Goal: Task Accomplishment & Management: Manage account settings

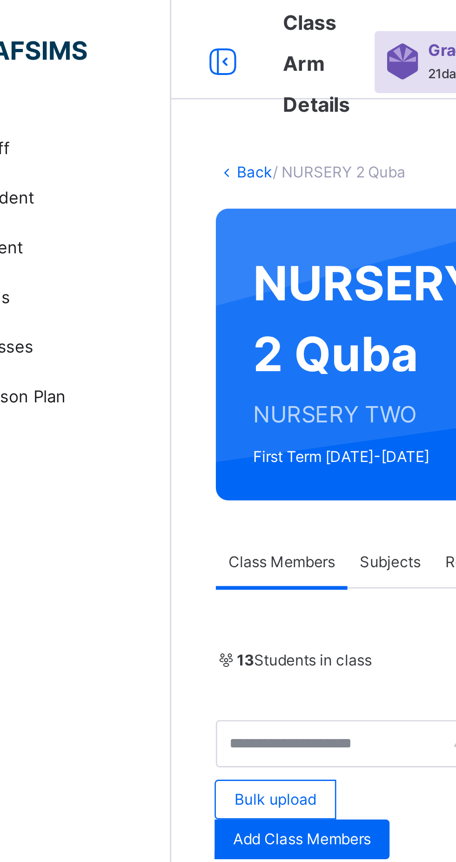
click at [139, 62] on link "Back" at bounding box center [143, 64] width 14 height 7
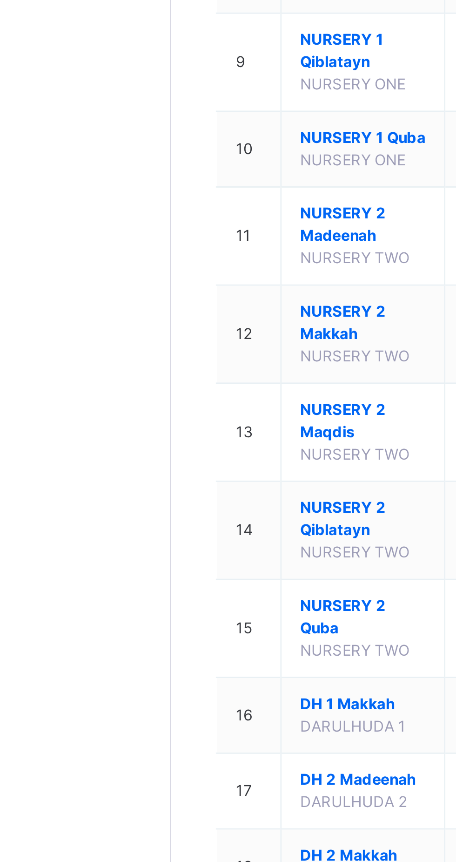
click at [179, 597] on span "NURSERY 2 Maqdis" at bounding box center [183, 588] width 47 height 17
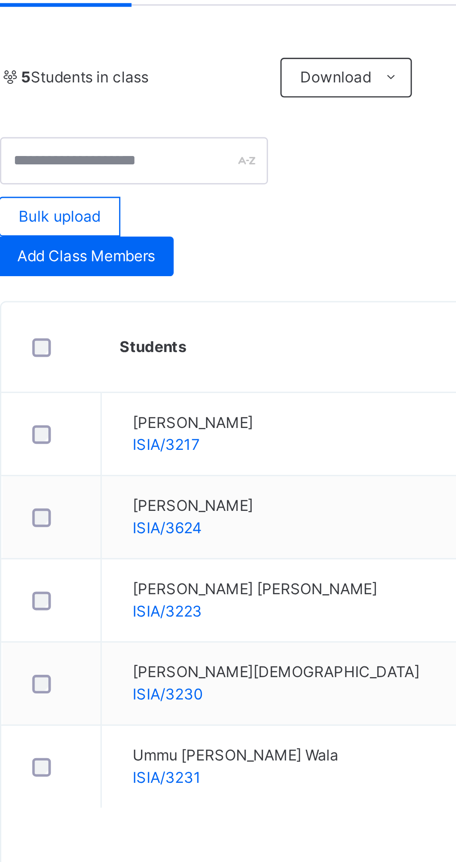
click at [161, 313] on span "Add Class Members" at bounding box center [161, 315] width 52 height 8
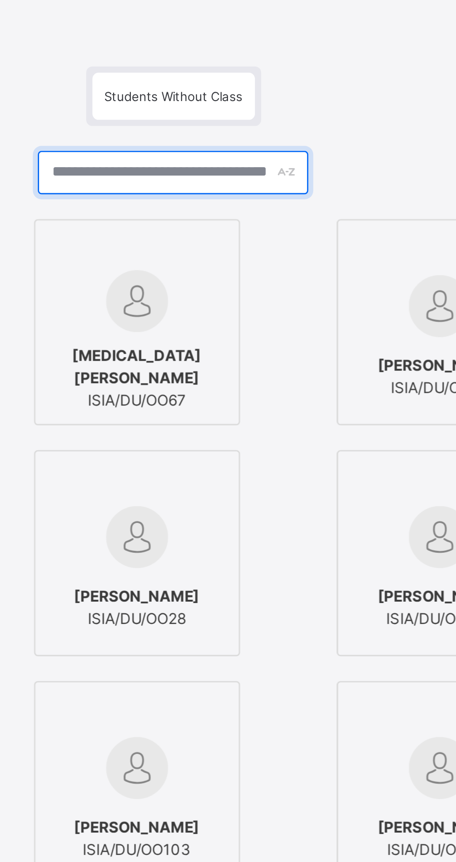
click at [278, 255] on input "text" at bounding box center [227, 246] width 101 height 16
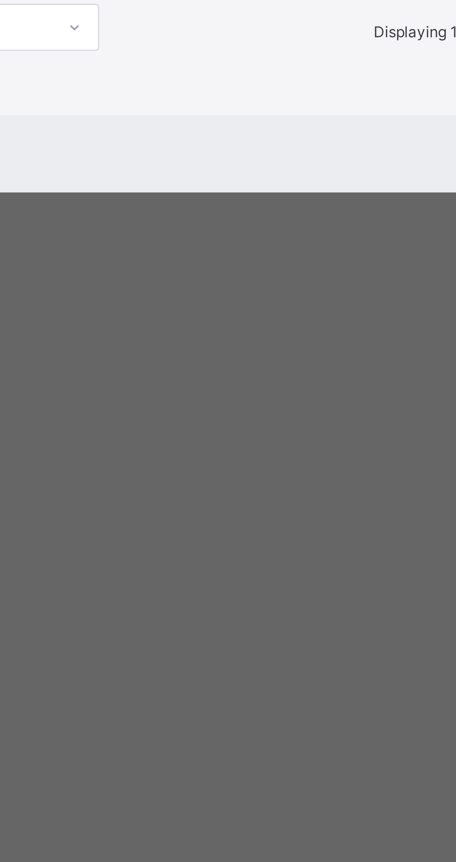
type input "****"
click at [112, 438] on img at bounding box center [100, 426] width 23 height 23
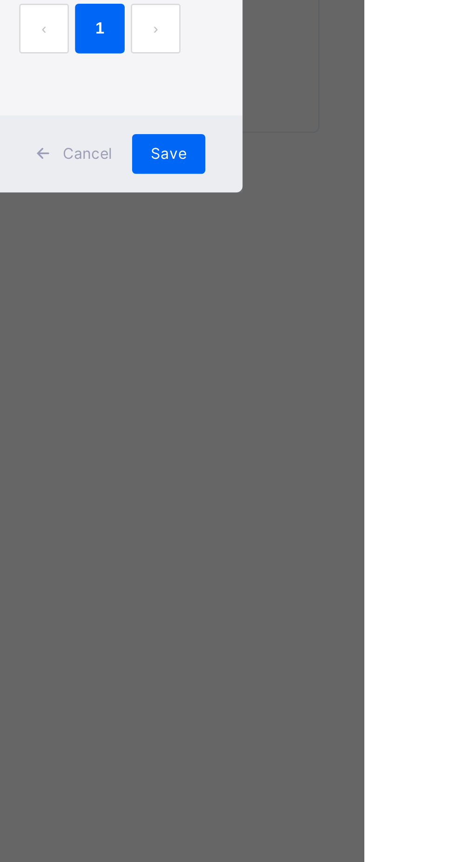
click at [397, 565] on div "Save" at bounding box center [382, 557] width 27 height 15
click at [448, 678] on div "Back / NURSERY 2 Maqdis NURSERY 2 Maqdis NURSERY TWO First Term [DATE]-[DATE] C…" at bounding box center [284, 431] width 345 height 862
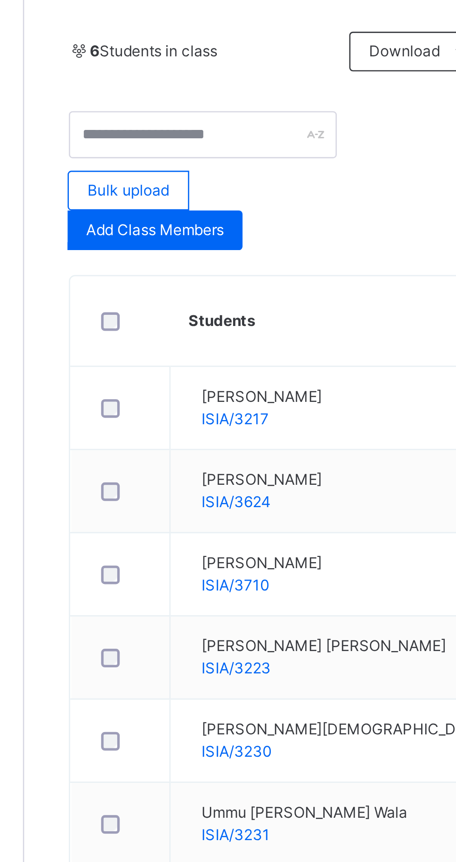
click at [148, 314] on span "Add Class Members" at bounding box center [161, 315] width 52 height 8
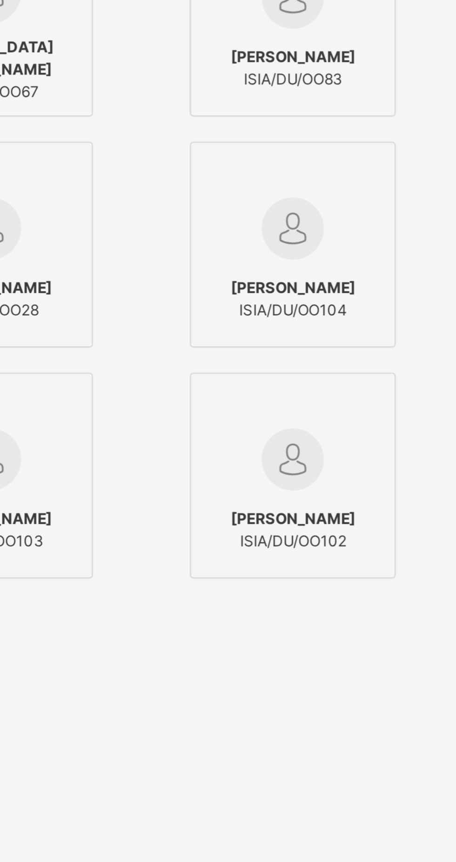
click at [261, 255] on input "text" at bounding box center [227, 246] width 101 height 16
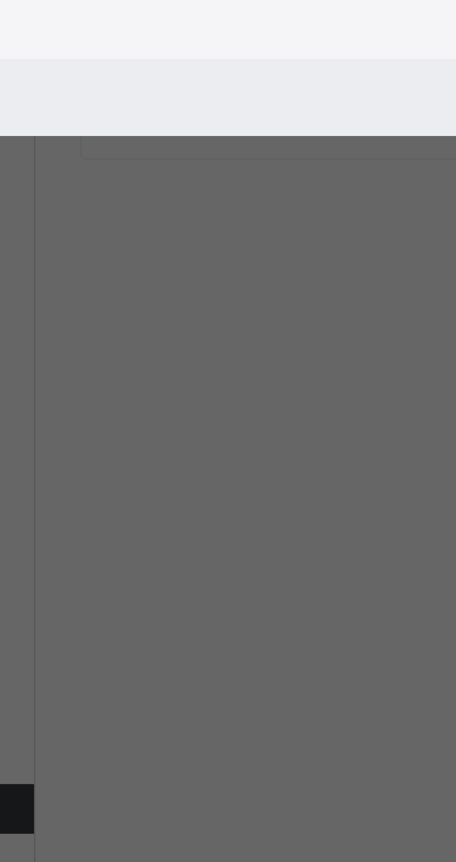
type input "****"
click at [134, 466] on div "[PERSON_NAME] [PERSON_NAME]/3704" at bounding box center [100, 453] width 67 height 26
click at [397, 565] on div "Save" at bounding box center [382, 557] width 27 height 15
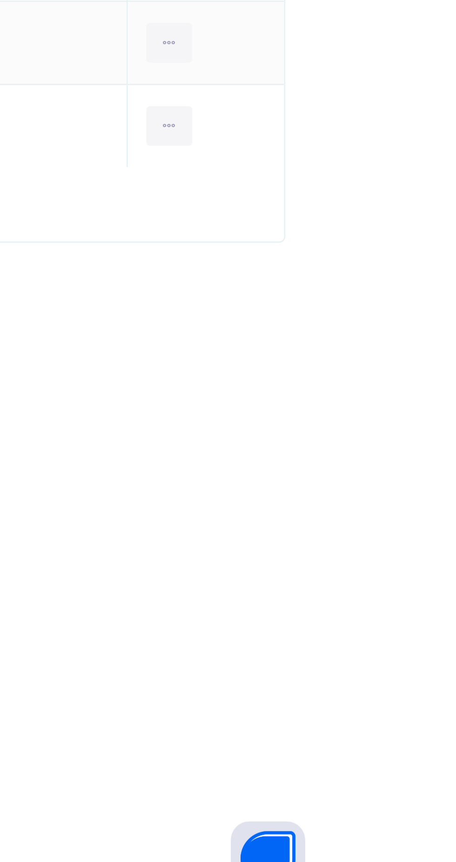
click at [456, 811] on html "Class Arm Details Grace Period 21 days remaining First Term / [DATE]-[DATE] [PE…" at bounding box center [228, 431] width 456 height 862
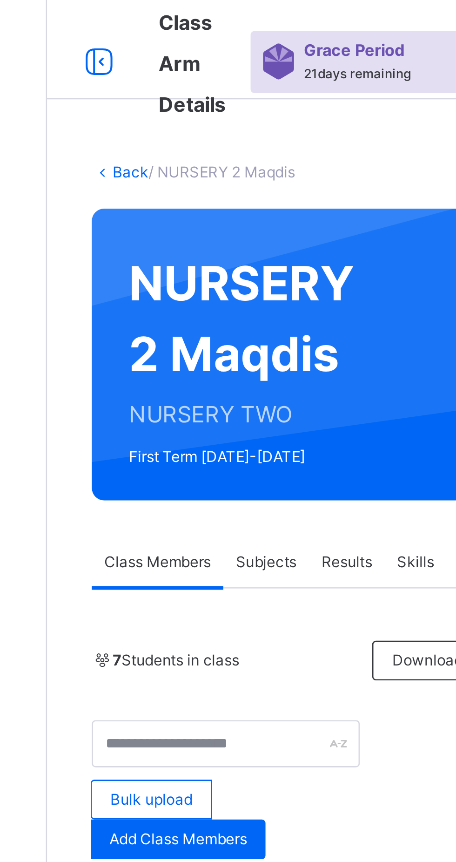
click at [138, 64] on link "Back" at bounding box center [143, 64] width 14 height 7
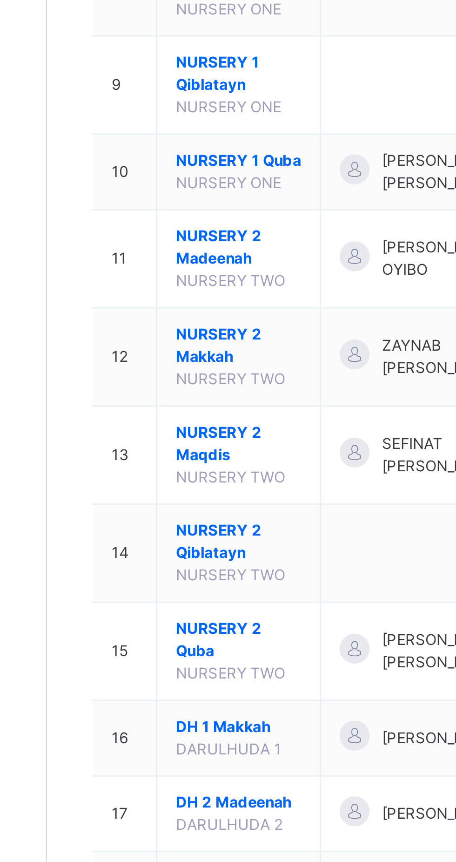
click at [188, 560] on span "NURSERY 2 Makkah" at bounding box center [183, 551] width 47 height 17
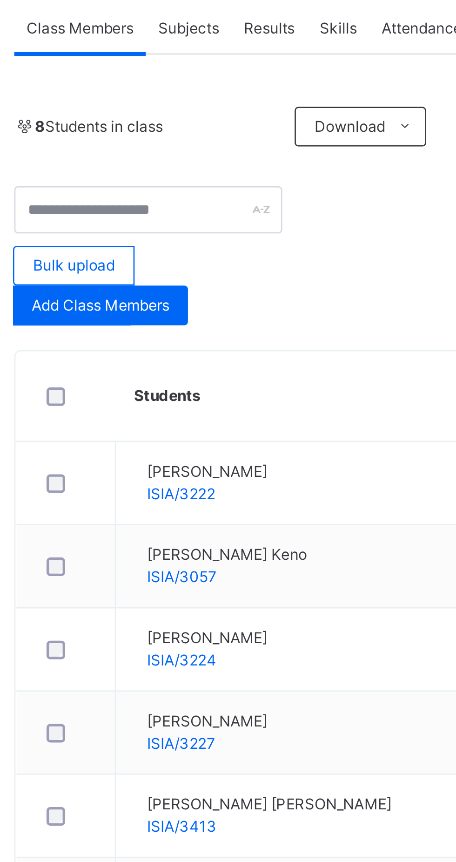
click at [151, 317] on span "Add Class Members" at bounding box center [161, 315] width 52 height 8
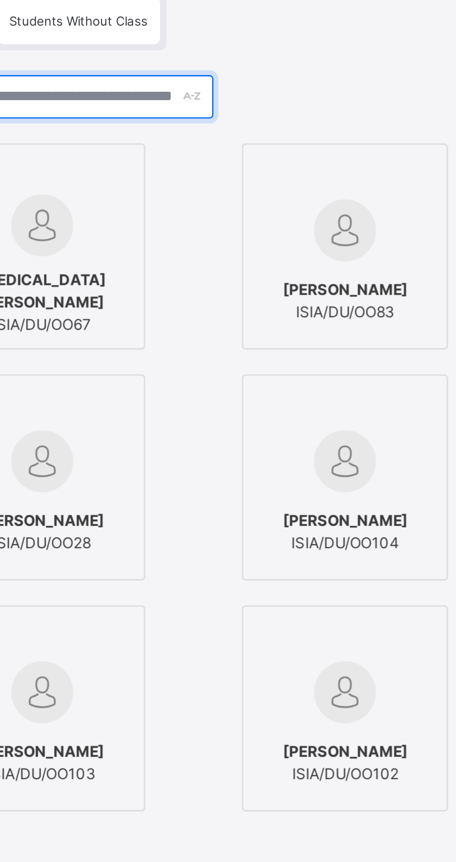
click at [268, 255] on input "text" at bounding box center [227, 246] width 101 height 16
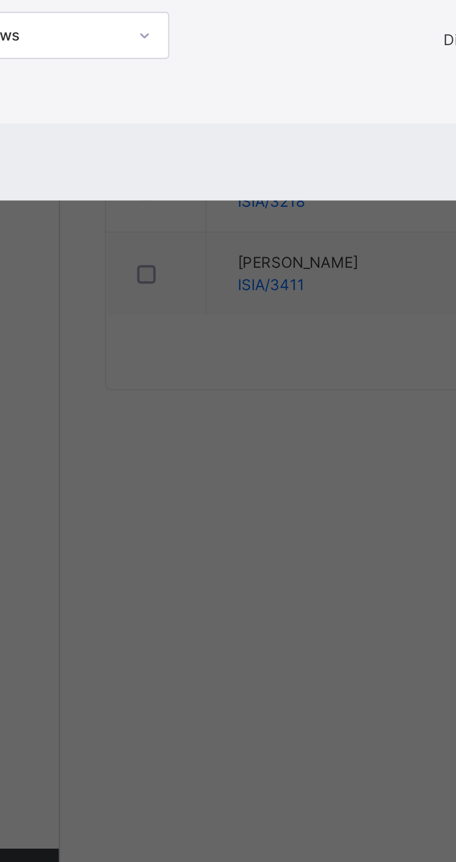
type input "****"
click at [124, 453] on span "[PERSON_NAME]" at bounding box center [100, 449] width 47 height 8
click at [390, 562] on span "Save" at bounding box center [383, 558] width 14 height 8
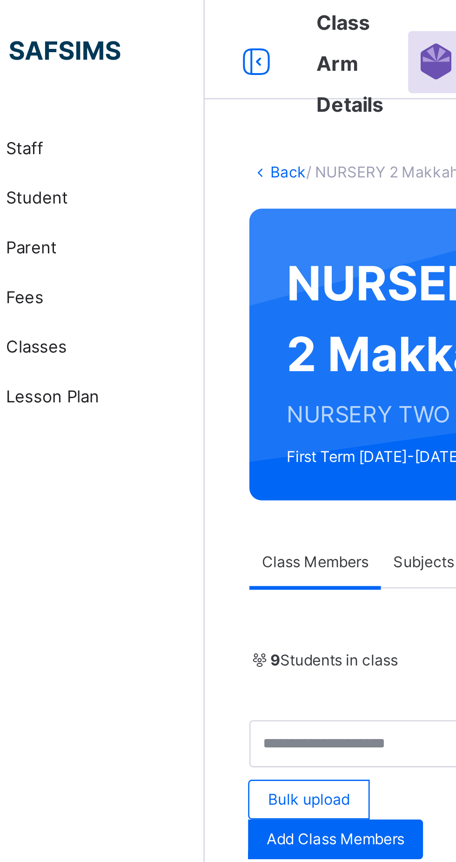
click at [141, 64] on link "Back" at bounding box center [143, 64] width 14 height 7
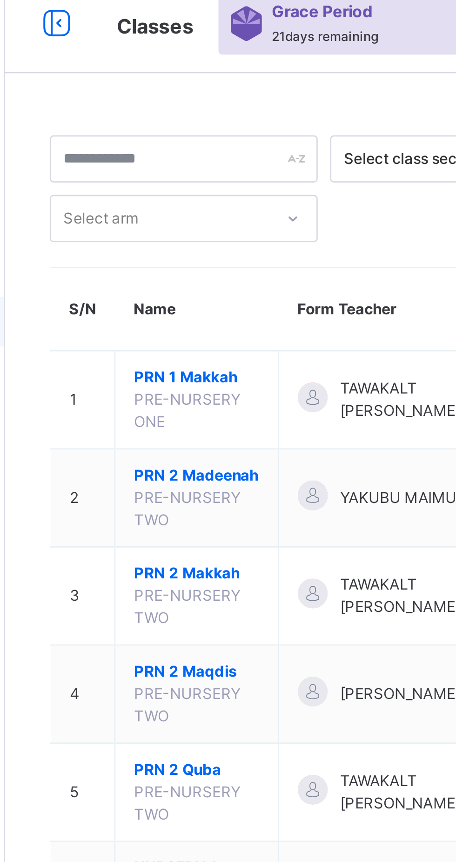
click at [185, 153] on span "PRN 1 Makkah" at bounding box center [183, 151] width 47 height 8
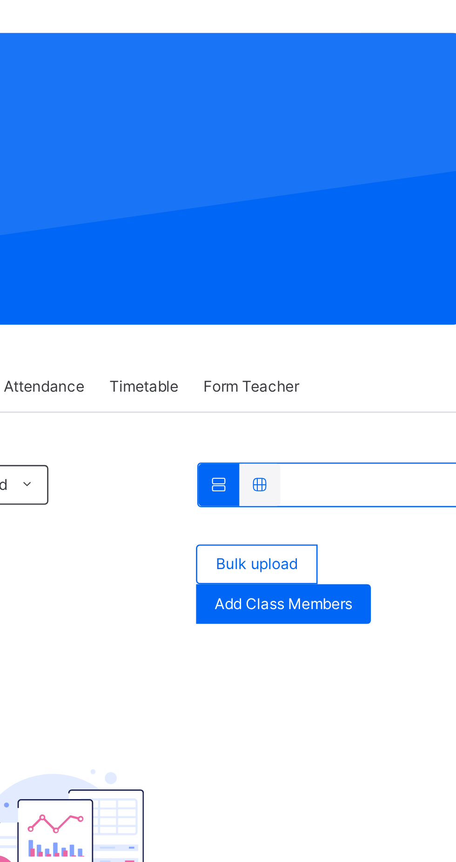
click at [393, 293] on span "Add Class Members" at bounding box center [372, 292] width 52 height 8
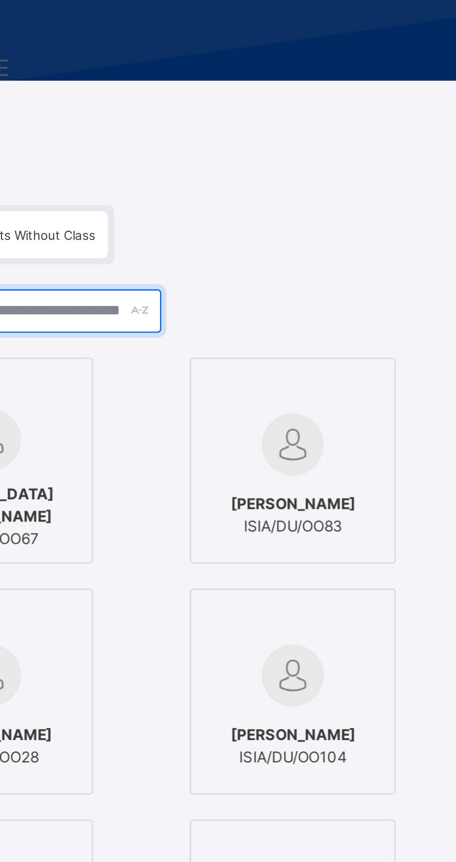
click at [278, 255] on input "text" at bounding box center [227, 246] width 101 height 16
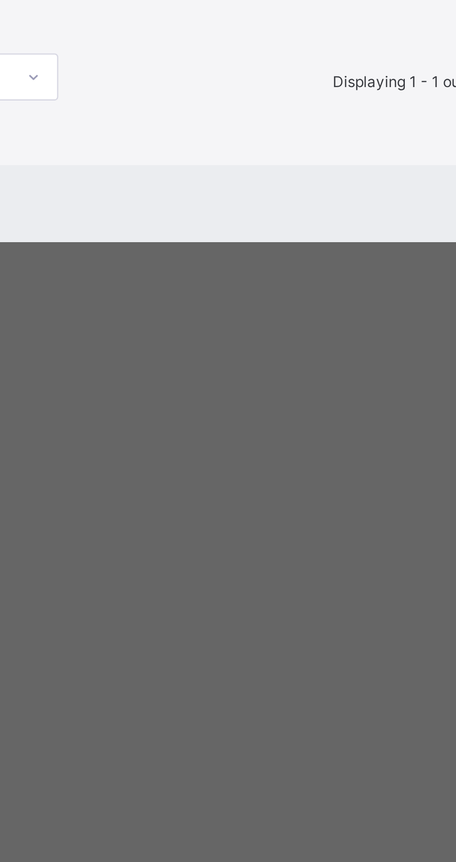
type input "****"
click at [112, 438] on img at bounding box center [100, 426] width 23 height 23
click at [397, 565] on div "Save" at bounding box center [382, 557] width 27 height 15
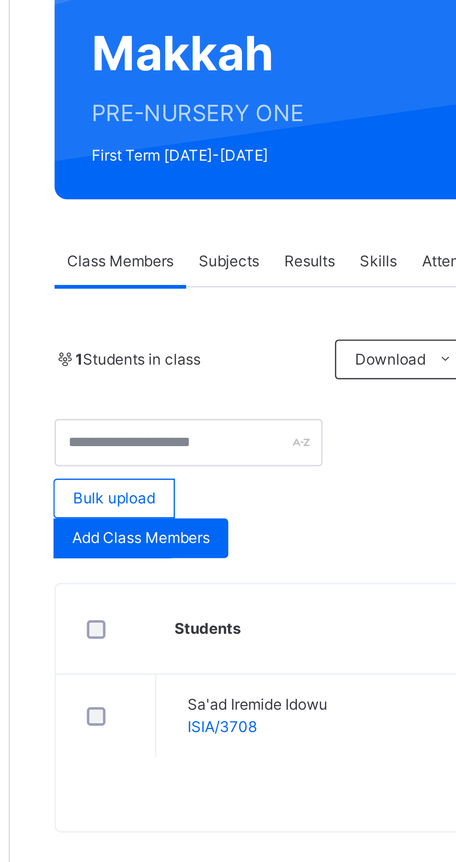
click at [182, 316] on span "Add Class Members" at bounding box center [161, 315] width 52 height 8
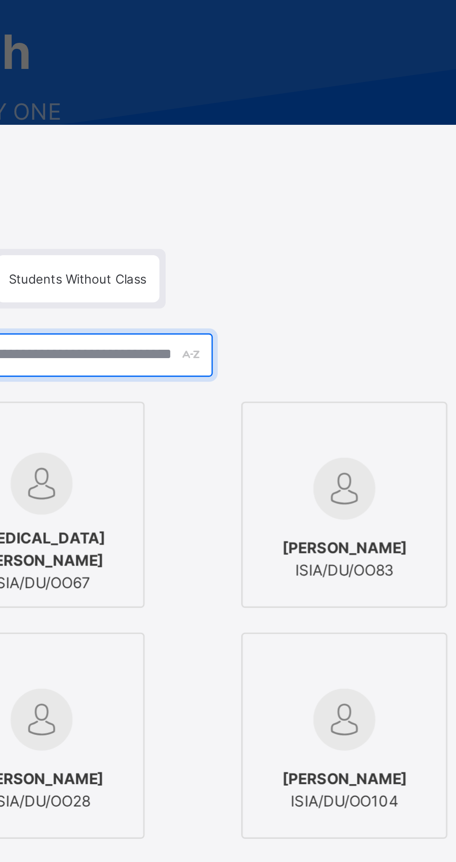
click at [278, 255] on input "text" at bounding box center [227, 246] width 101 height 16
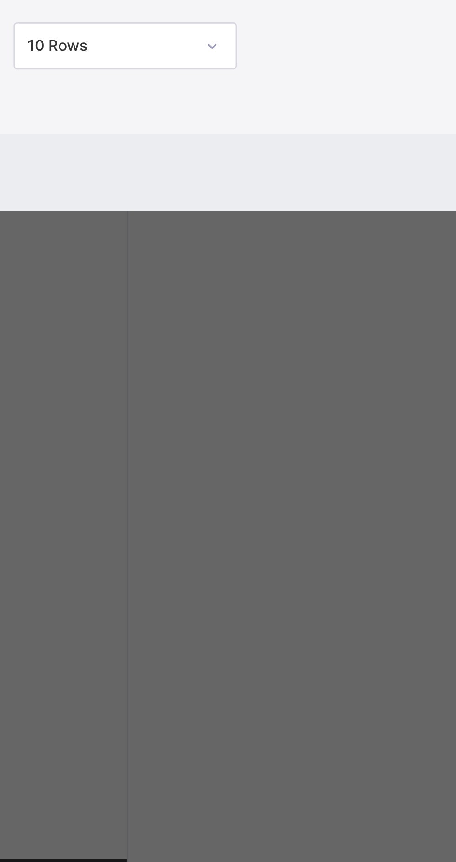
type input "****"
click at [134, 458] on span "[PERSON_NAME] [PERSON_NAME]" at bounding box center [100, 449] width 67 height 17
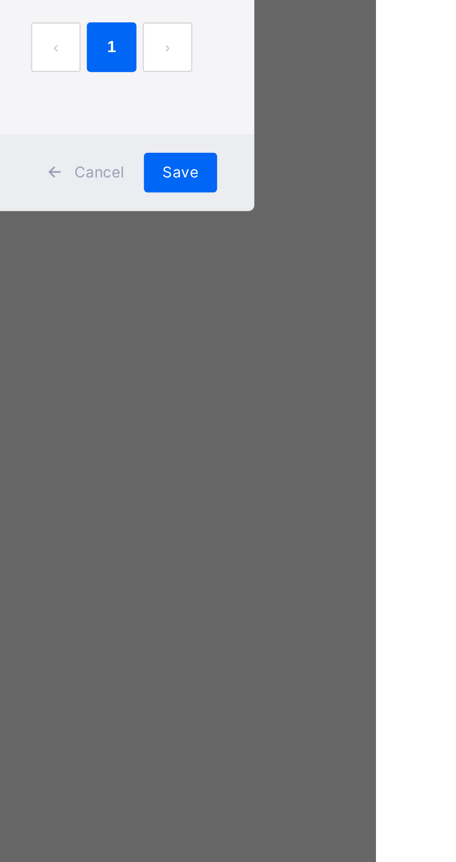
click at [390, 562] on span "Save" at bounding box center [383, 558] width 14 height 8
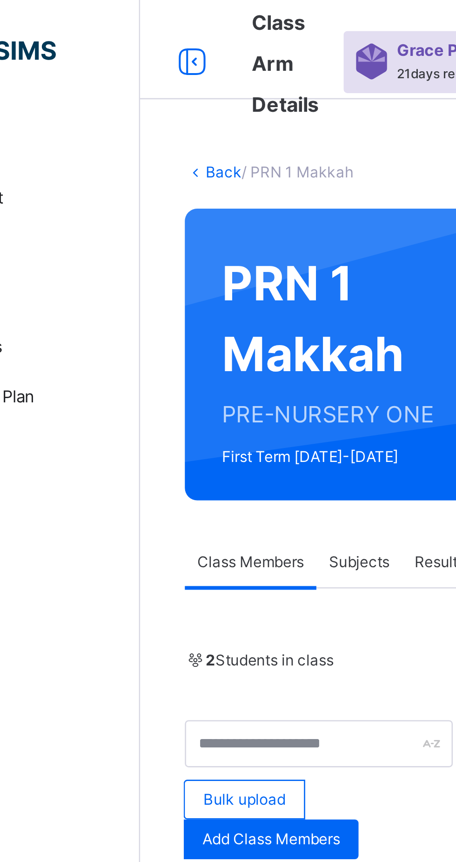
click at [138, 65] on link "Back" at bounding box center [143, 64] width 14 height 7
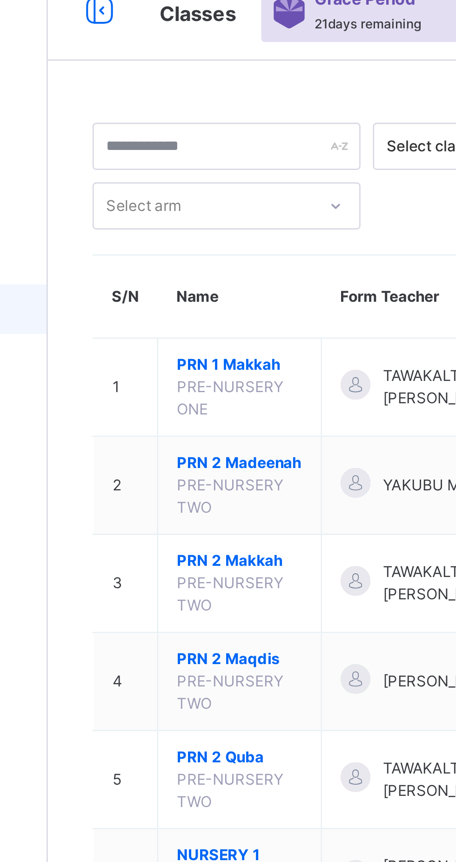
click at [166, 192] on span "PRN 2 Madeenah" at bounding box center [183, 188] width 47 height 8
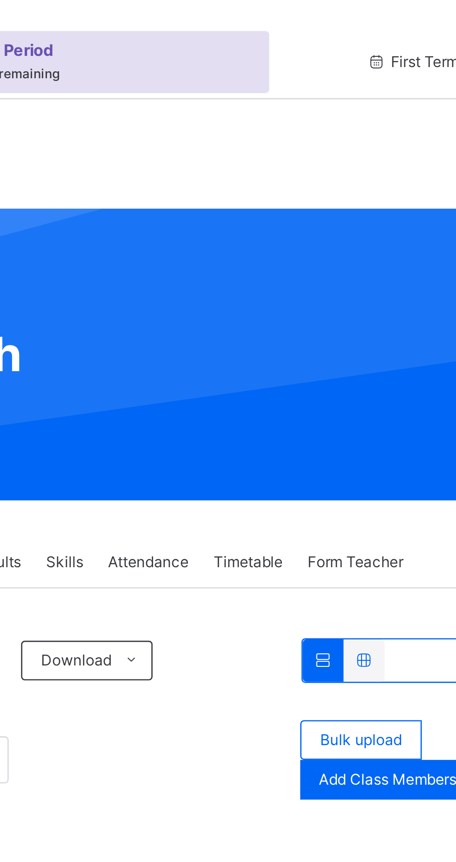
click at [356, 291] on span "Add Class Members" at bounding box center [372, 292] width 52 height 8
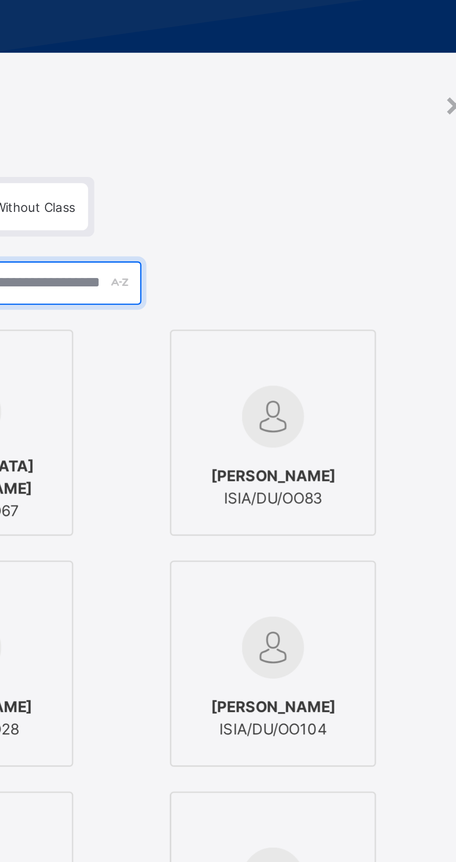
click at [278, 255] on input "text" at bounding box center [227, 246] width 101 height 16
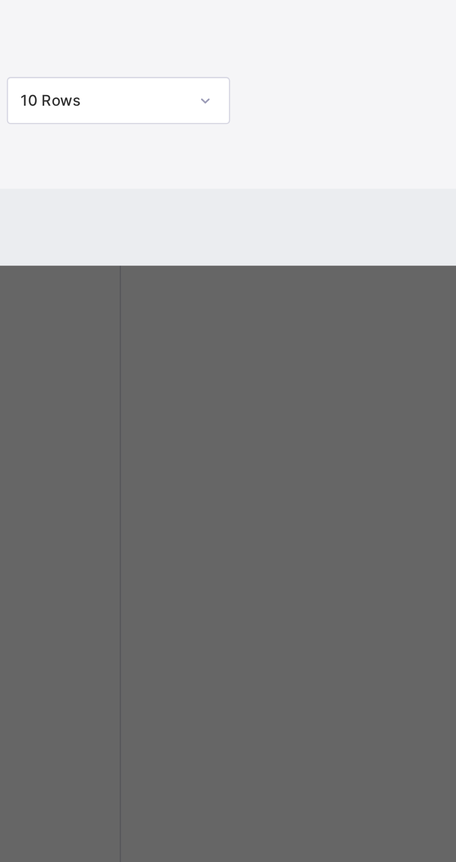
type input "****"
click at [124, 453] on span "[PERSON_NAME]" at bounding box center [100, 449] width 47 height 8
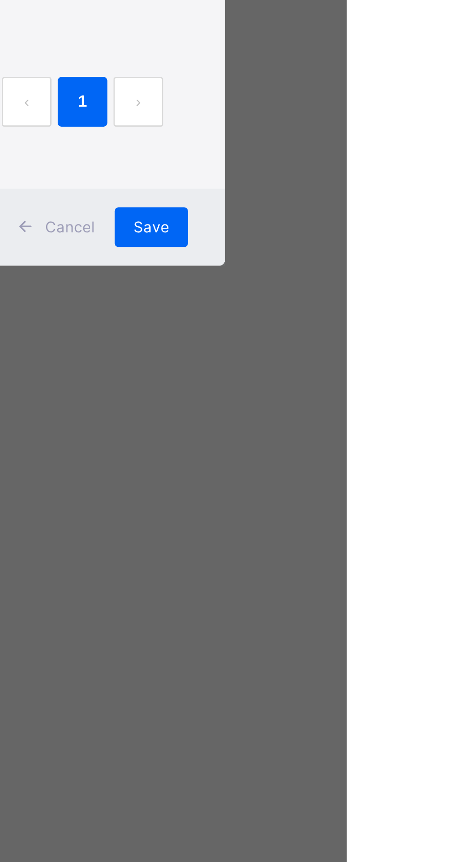
click at [390, 562] on span "Save" at bounding box center [383, 558] width 14 height 8
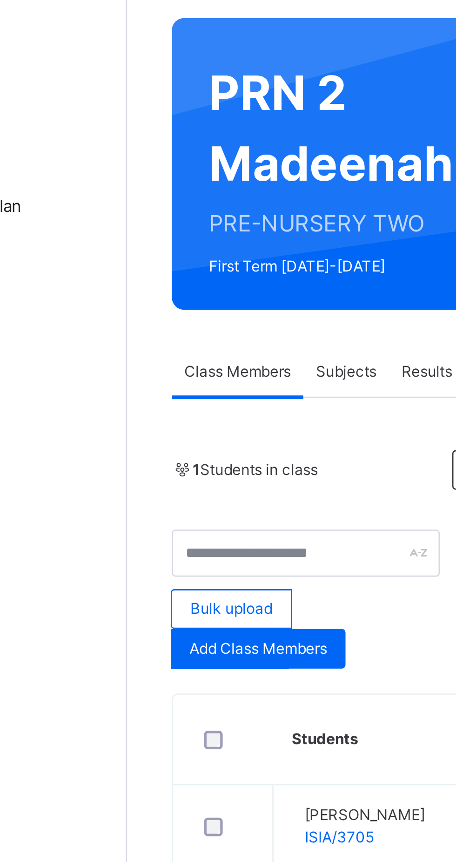
click at [168, 313] on span "Add Class Members" at bounding box center [161, 315] width 52 height 8
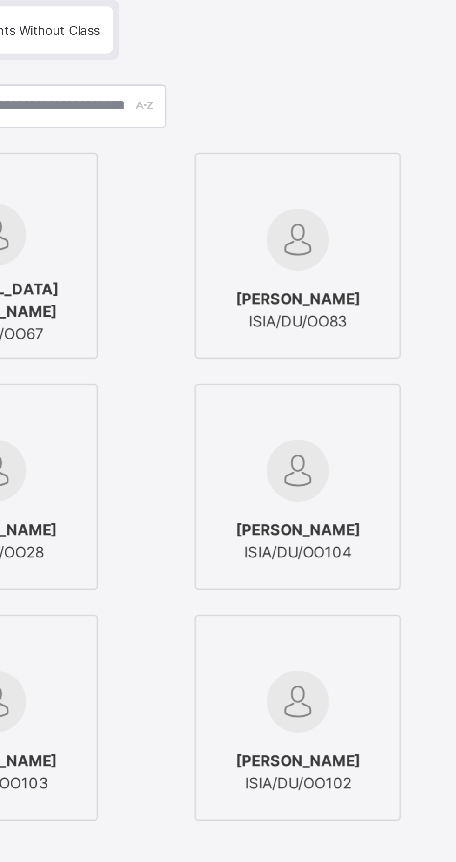
click at [226, 306] on img at bounding box center [214, 294] width 23 height 23
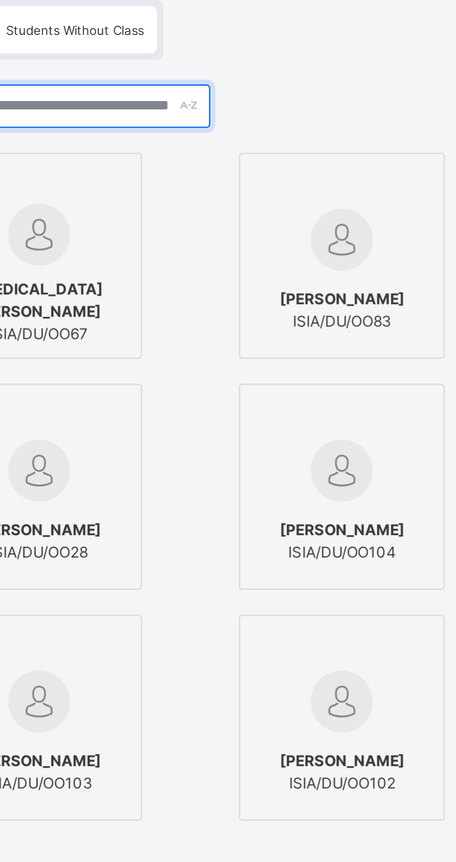
click at [278, 255] on input "text" at bounding box center [227, 246] width 101 height 16
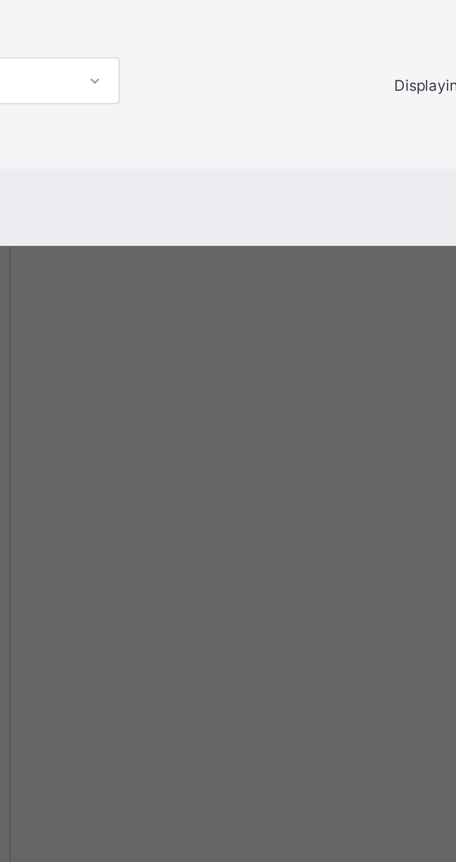
type input "****"
click at [133, 453] on span "[PERSON_NAME] KABIR" at bounding box center [100, 449] width 65 height 8
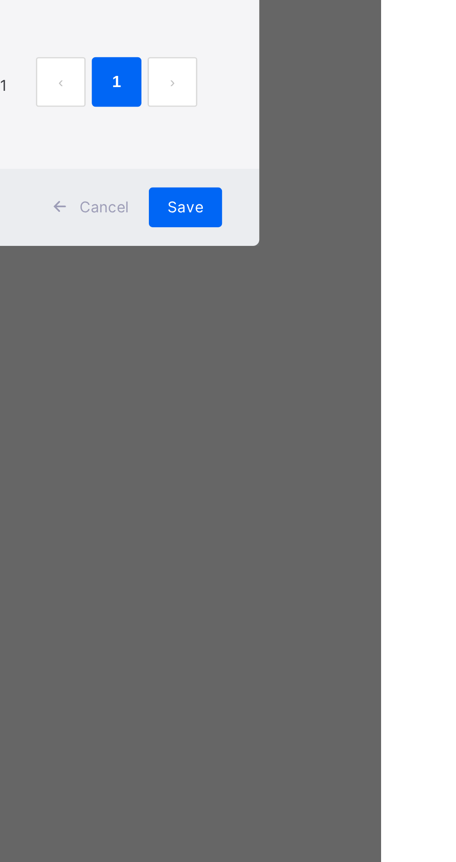
click at [390, 562] on span "Save" at bounding box center [383, 558] width 14 height 8
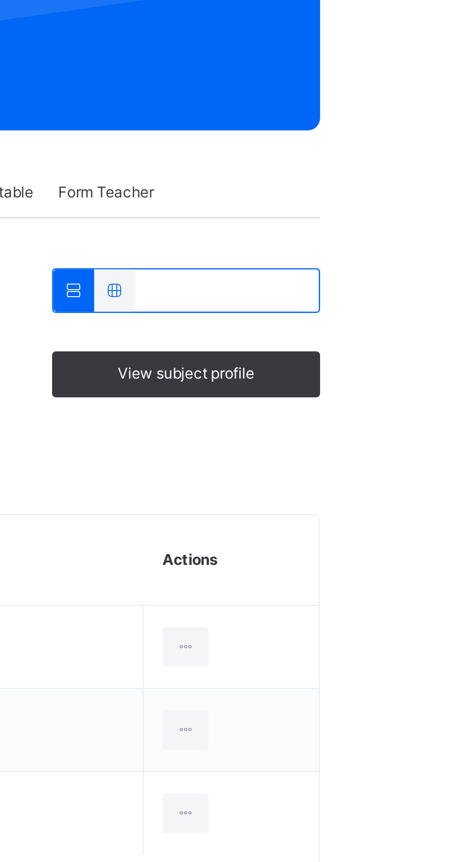
click at [385, 445] on icon at bounding box center [389, 444] width 8 height 8
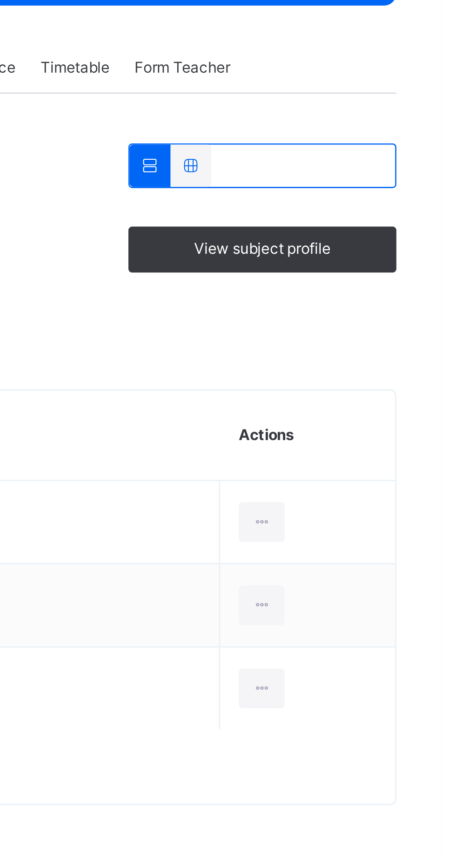
click at [0, 0] on div "Transfer Student" at bounding box center [0, 0] width 0 height 0
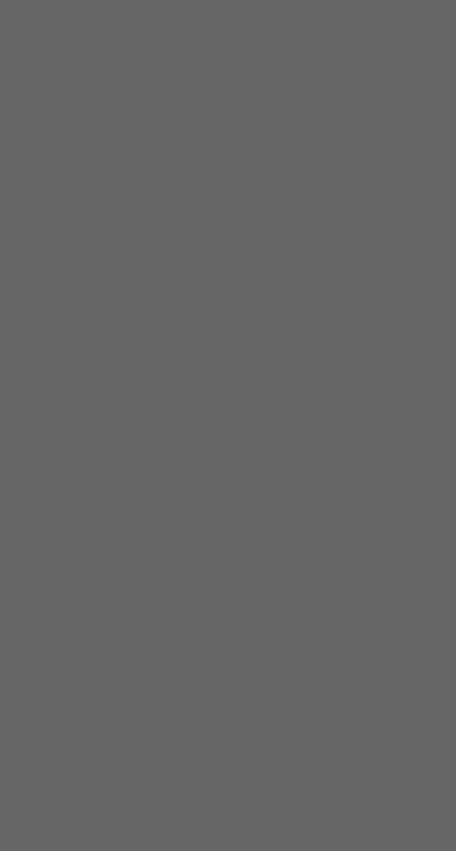
click at [274, 672] on div "× Transfer Student [MEDICAL_DATA][PERSON_NAME] ISIA/DU/OO67 × Transferring to S…" at bounding box center [228, 431] width 456 height 862
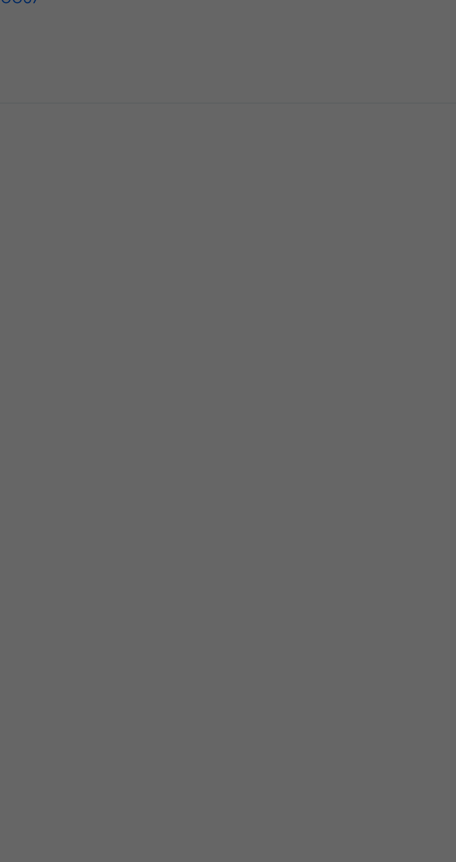
click at [81, 88] on span "×" at bounding box center [79, 84] width 4 height 7
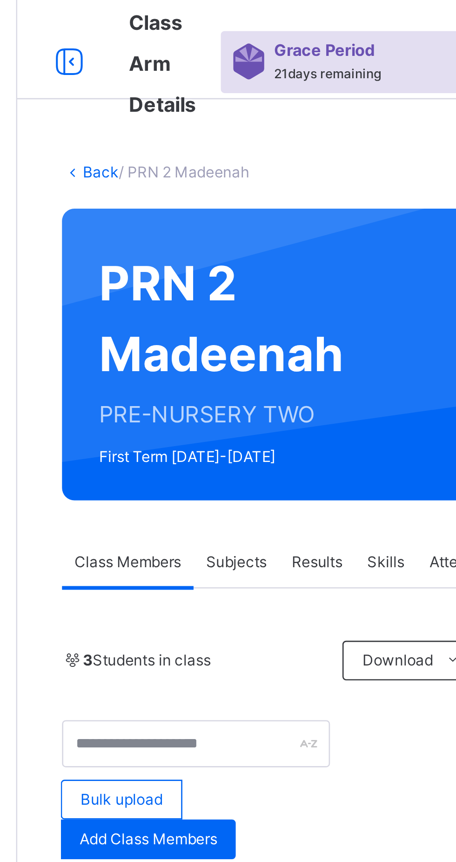
click at [140, 61] on link "Back" at bounding box center [143, 64] width 14 height 7
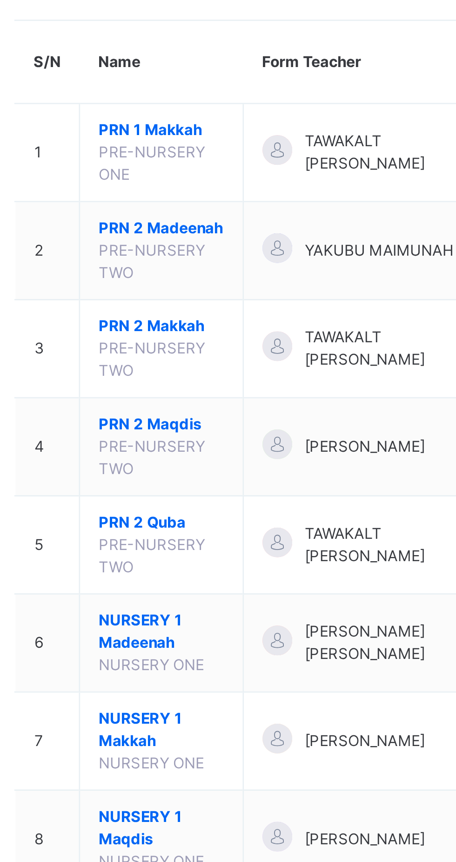
click at [189, 266] on span "PRN 2 Maqdis" at bounding box center [183, 262] width 47 height 8
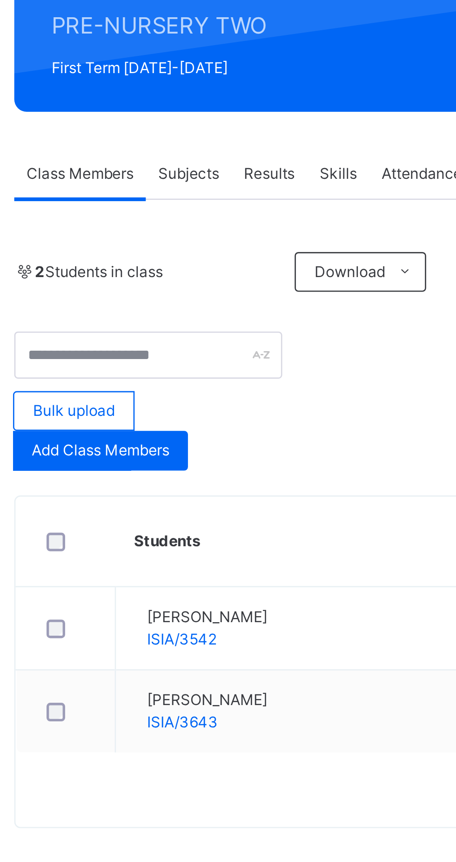
click at [363, 380] on icon at bounding box center [359, 381] width 8 height 8
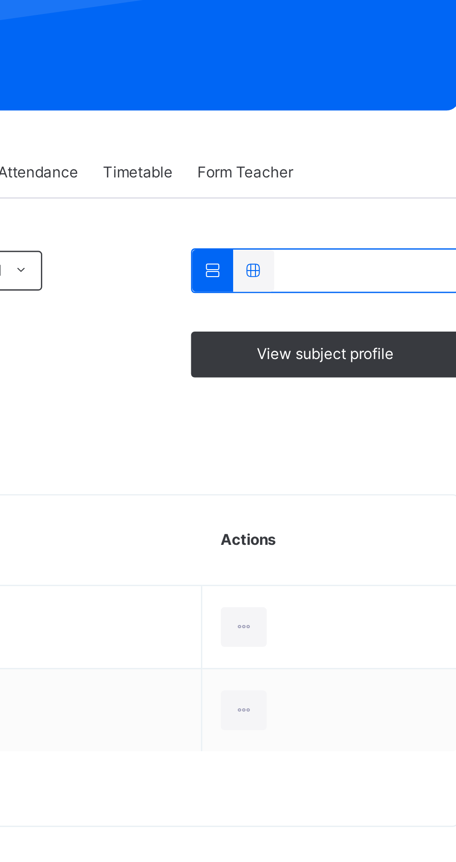
click at [0, 0] on div "Transfer Student" at bounding box center [0, 0] width 0 height 0
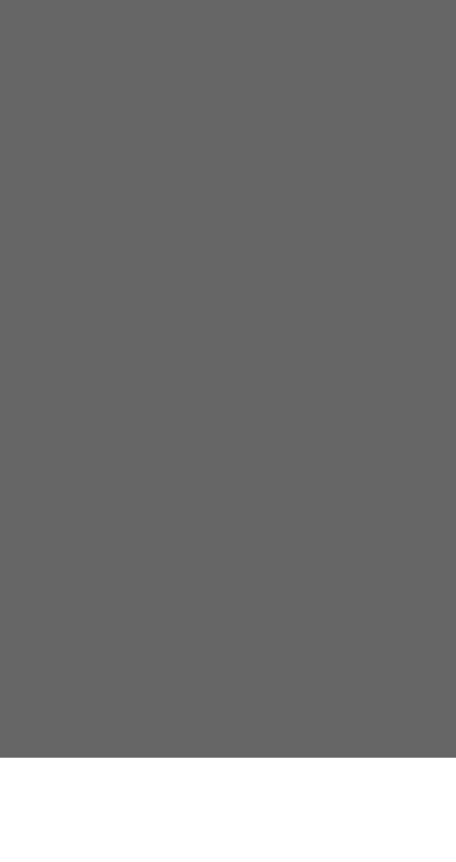
click at [73, 177] on div "PRN 2 Madeenah" at bounding box center [36, 169] width 73 height 16
click at [154, 148] on span "Transfer" at bounding box center [143, 143] width 21 height 8
click at [34, 165] on span "Yes, Transfer" at bounding box center [17, 161] width 34 height 7
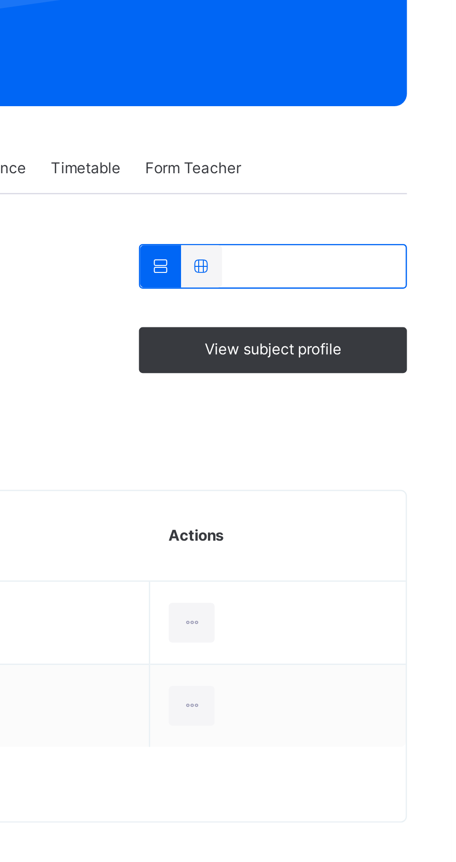
click at [363, 414] on icon at bounding box center [359, 412] width 8 height 8
click at [0, 0] on div "Transfer Student" at bounding box center [0, 0] width 0 height 0
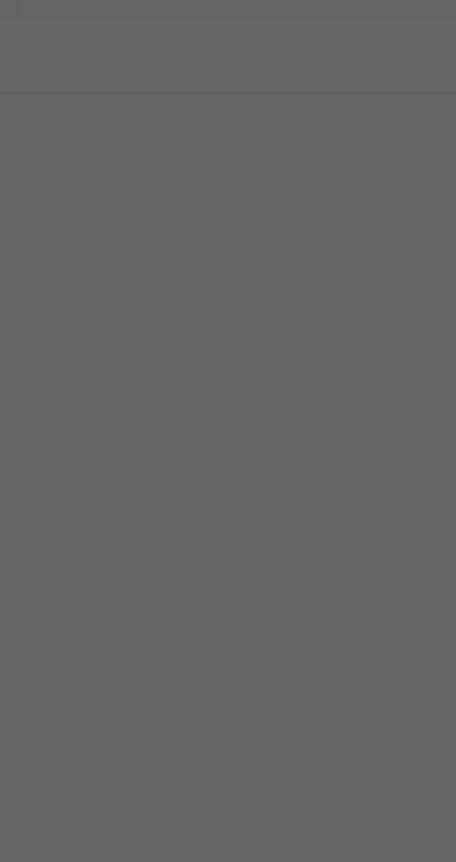
click at [73, 177] on div "PRN 2 Madeenah" at bounding box center [36, 169] width 73 height 16
click at [154, 148] on span "Transfer" at bounding box center [143, 143] width 21 height 8
click at [34, 165] on span "Yes, Transfer" at bounding box center [17, 161] width 34 height 7
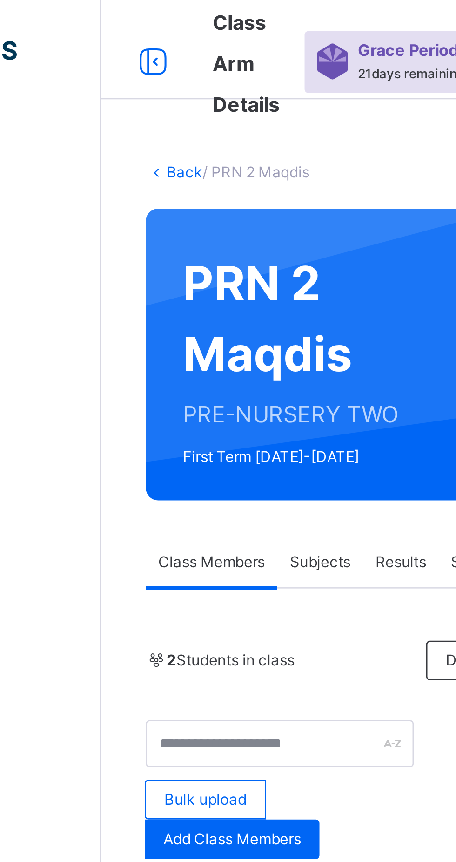
click at [141, 61] on link "Back" at bounding box center [143, 64] width 14 height 7
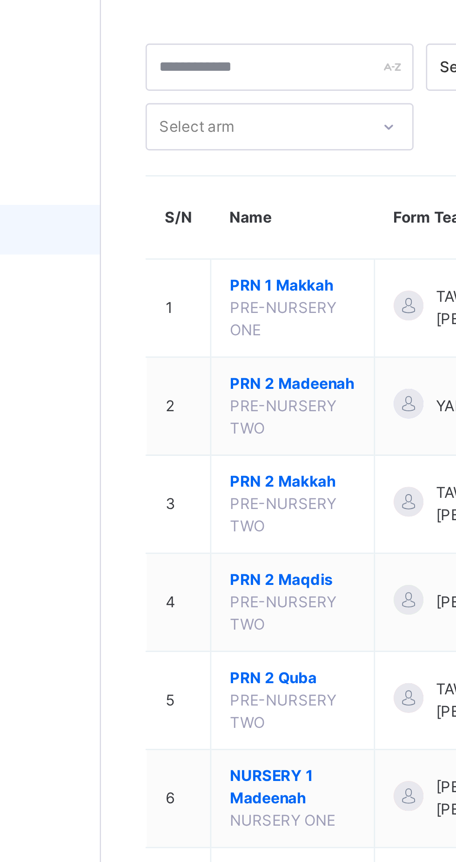
click at [171, 192] on span "PRN 2 Madeenah" at bounding box center [183, 188] width 47 height 8
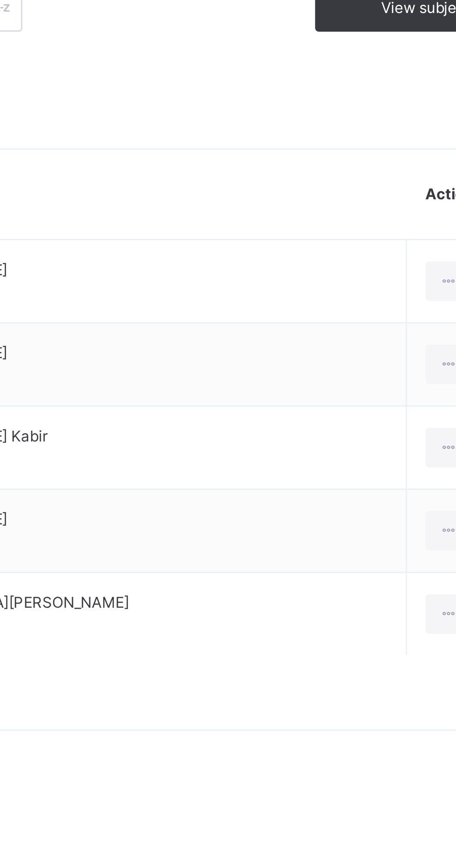
click at [396, 508] on div at bounding box center [388, 506] width 17 height 15
click at [0, 0] on div "Remove from Class" at bounding box center [0, 0] width 0 height 0
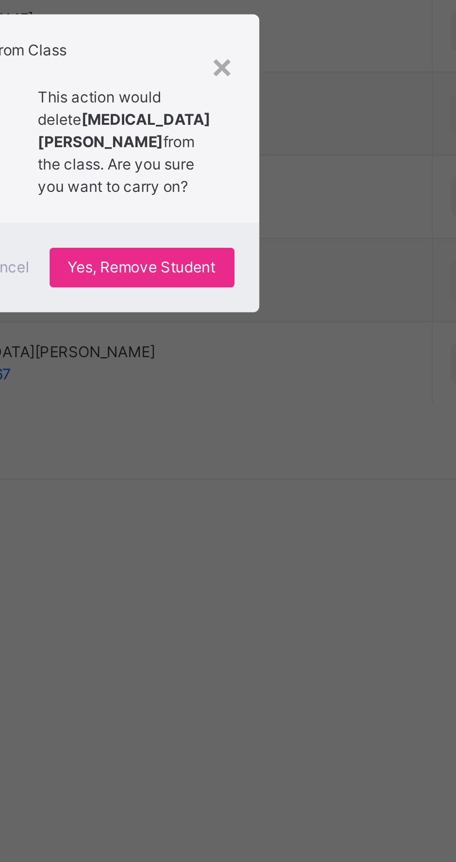
click at [292, 475] on span "Yes, Remove Student" at bounding box center [264, 470] width 55 height 8
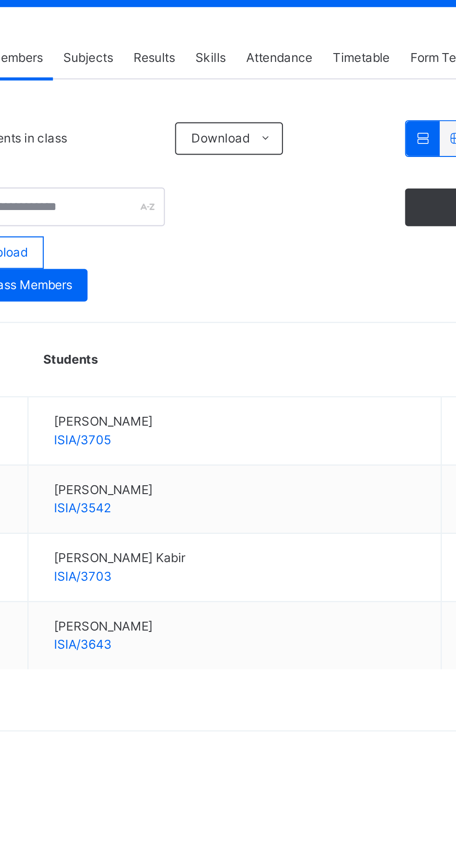
click at [256, 328] on div "5 Students in class Download Pdf Report Excel Report View subject profile Bulk …" at bounding box center [284, 378] width 311 height 279
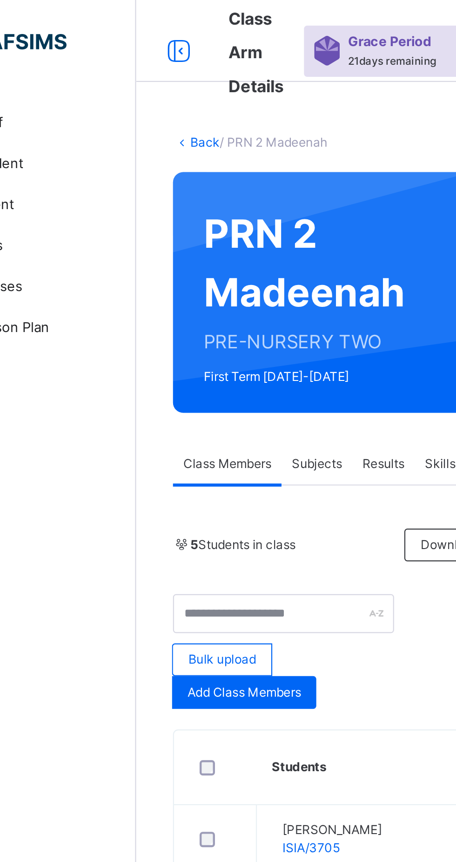
click at [136, 67] on link "Back" at bounding box center [143, 64] width 14 height 7
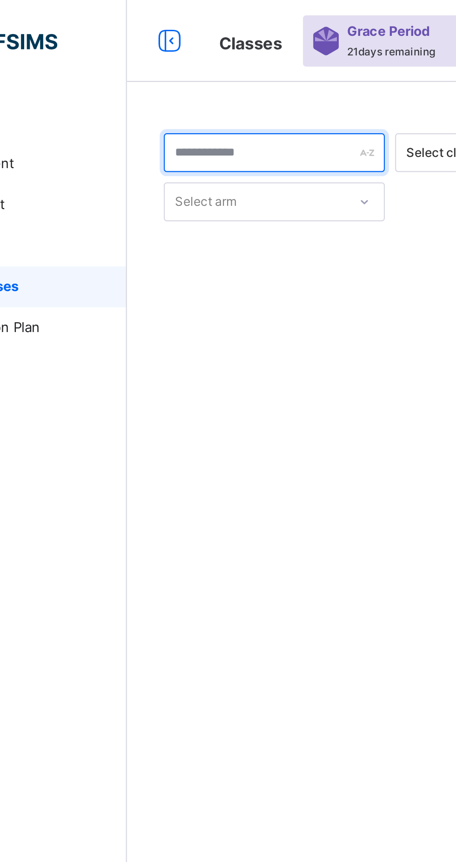
click at [202, 71] on input "text" at bounding box center [179, 70] width 101 height 18
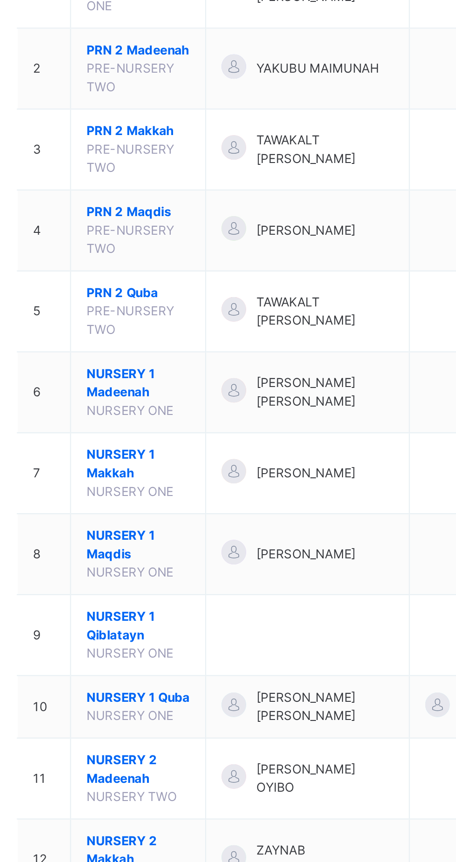
click at [175, 229] on span "PRN 2 Makkah" at bounding box center [183, 225] width 47 height 8
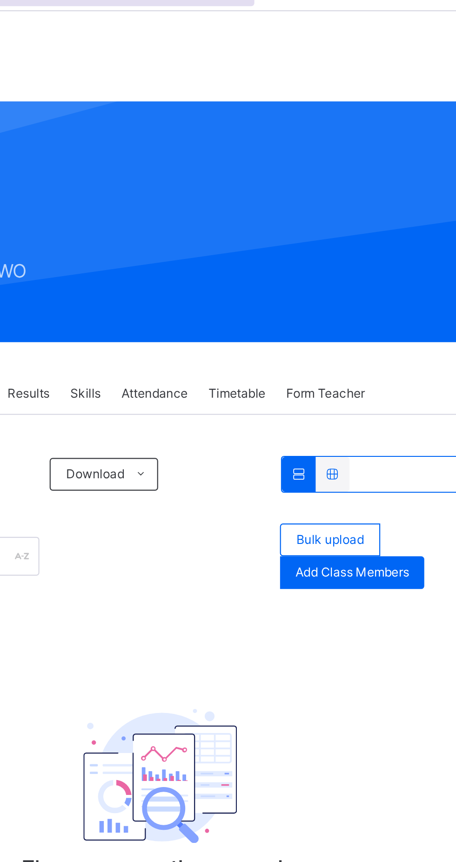
click at [383, 292] on span "Add Class Members" at bounding box center [372, 292] width 52 height 8
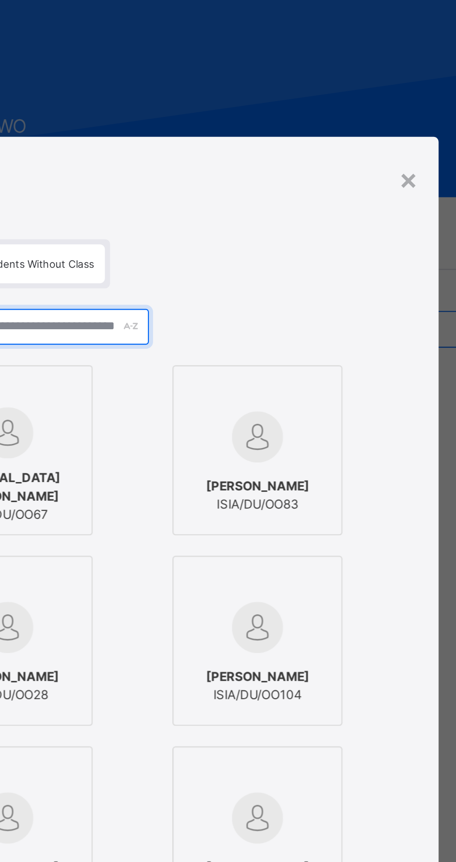
click at [278, 255] on input "text" at bounding box center [227, 246] width 101 height 16
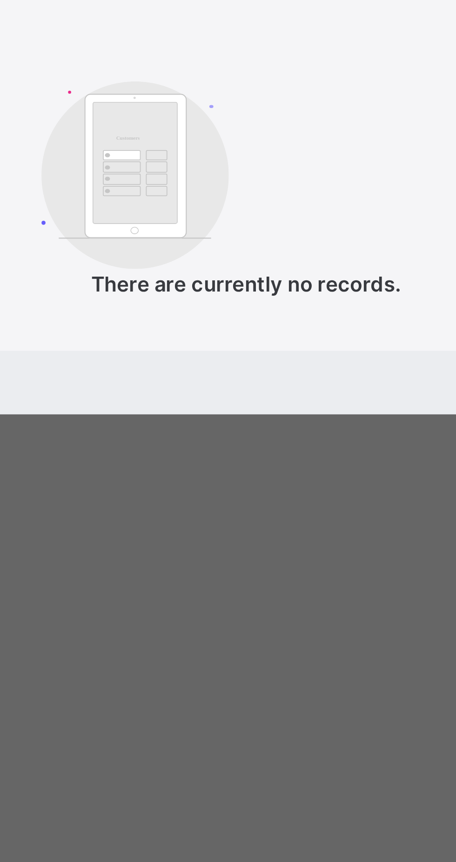
click at [278, 379] on input "****" at bounding box center [227, 370] width 101 height 16
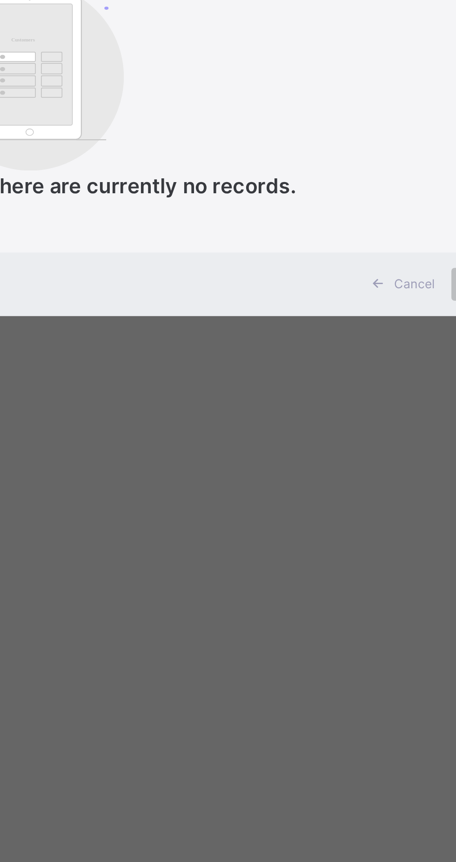
click at [278, 379] on input "****" at bounding box center [227, 370] width 101 height 16
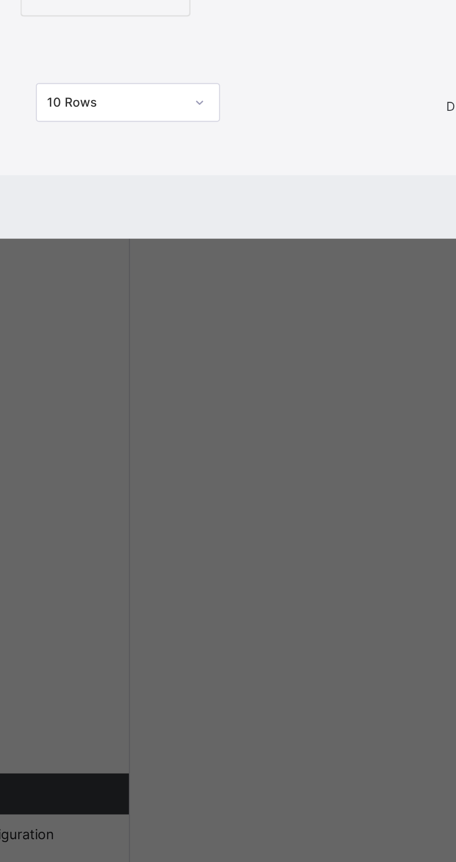
type input "****"
click at [126, 453] on span "ZAINAB MURTALA" at bounding box center [100, 449] width 51 height 8
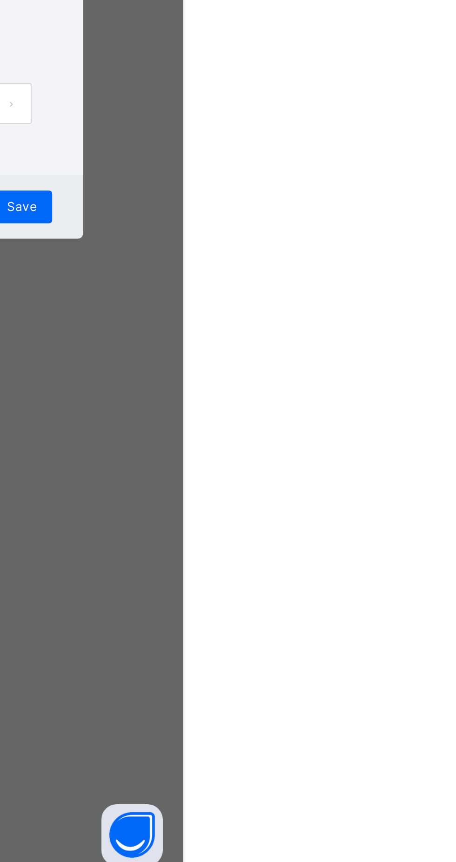
click at [390, 562] on span "Save" at bounding box center [383, 558] width 14 height 8
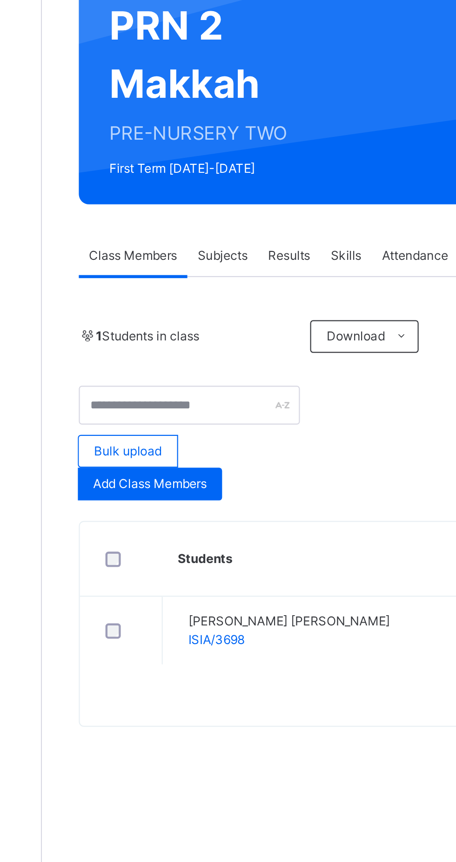
click at [173, 317] on span "Add Class Members" at bounding box center [161, 315] width 52 height 8
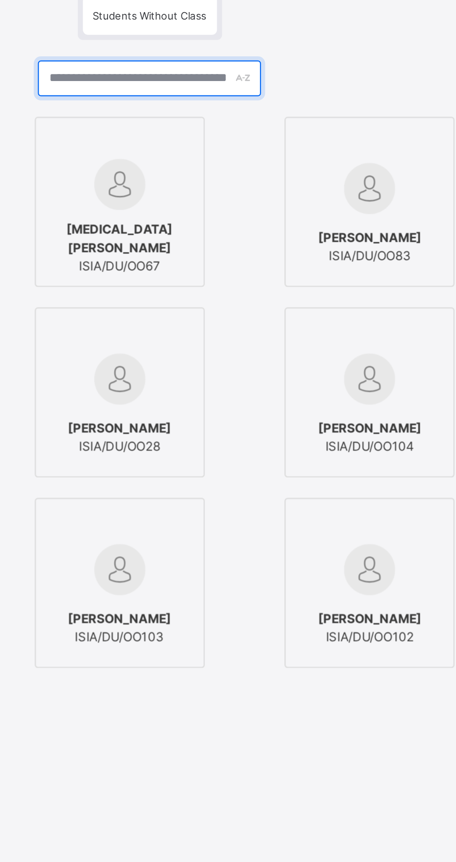
click at [278, 255] on input "text" at bounding box center [227, 246] width 101 height 16
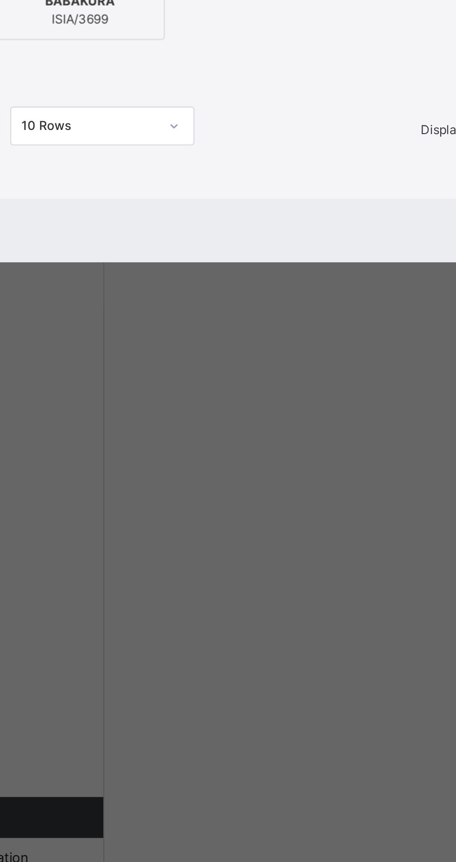
type input "****"
click at [134, 471] on div "HASIYA MODU BABAKURA ISIA/3699" at bounding box center [100, 453] width 67 height 34
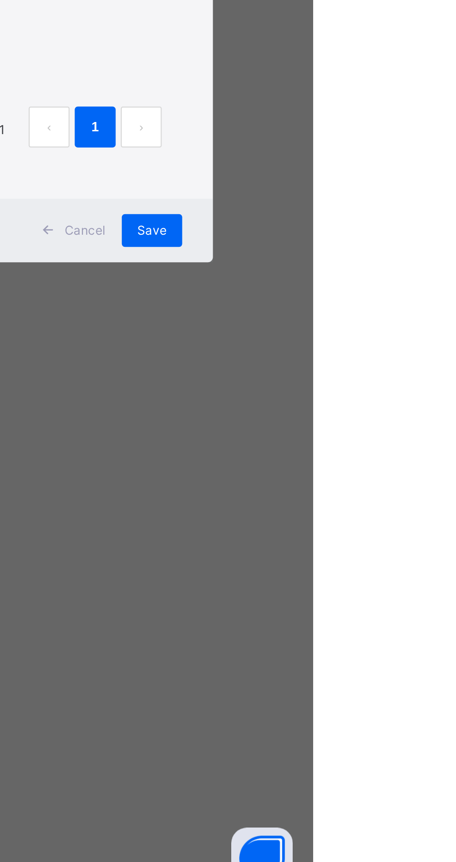
click at [390, 562] on span "Save" at bounding box center [383, 558] width 14 height 8
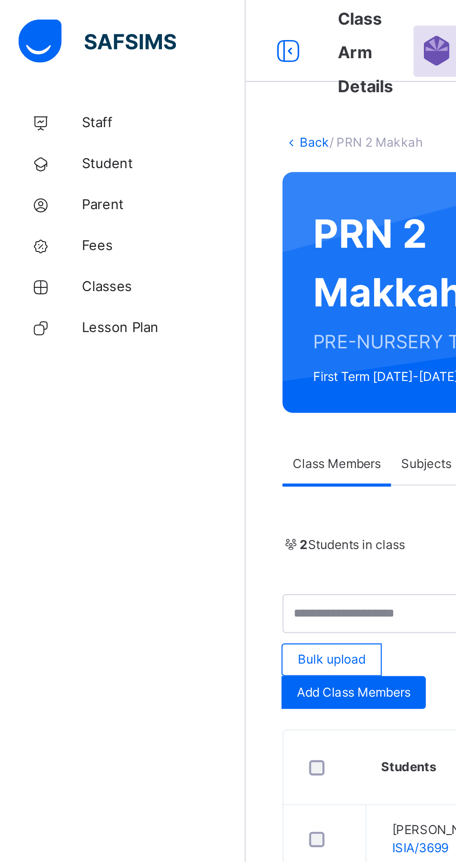
click at [138, 63] on link "Back" at bounding box center [143, 64] width 14 height 7
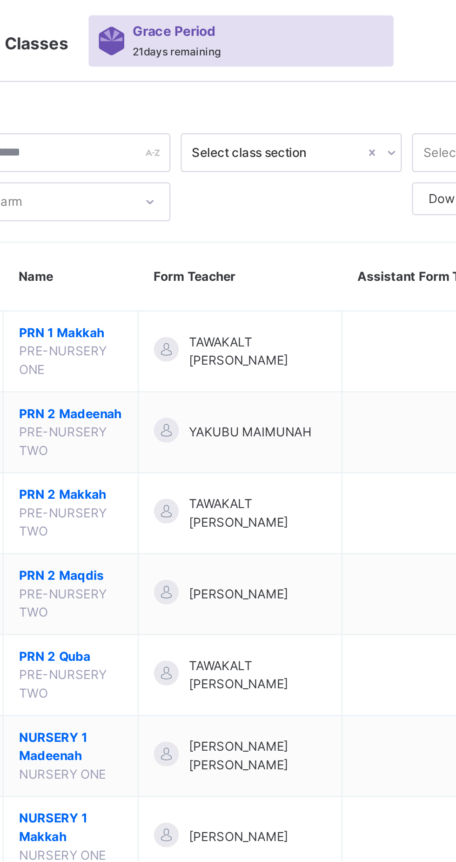
click at [167, 266] on span "PRN 2 Maqdis" at bounding box center [183, 262] width 47 height 8
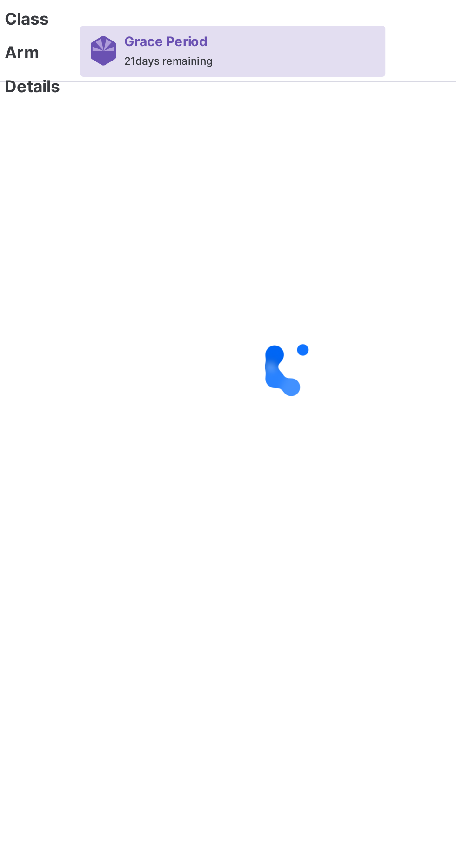
click at [188, 304] on div "Back /" at bounding box center [284, 431] width 345 height 862
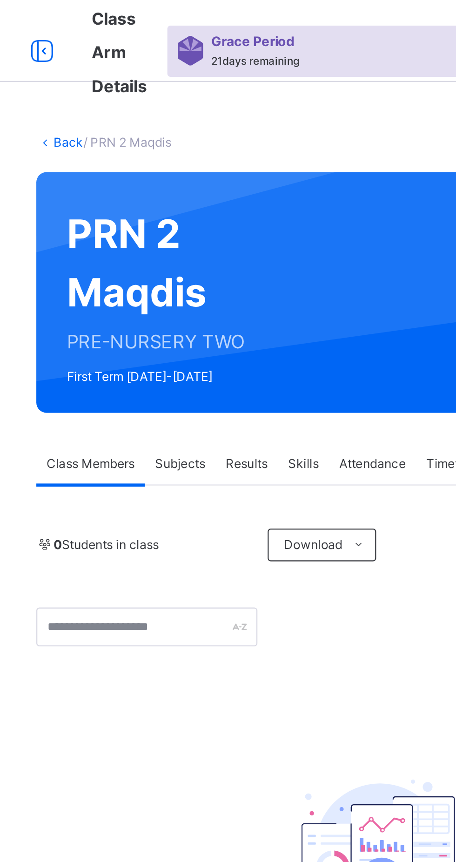
click at [378, 294] on span "Add Class Members" at bounding box center [372, 292] width 52 height 8
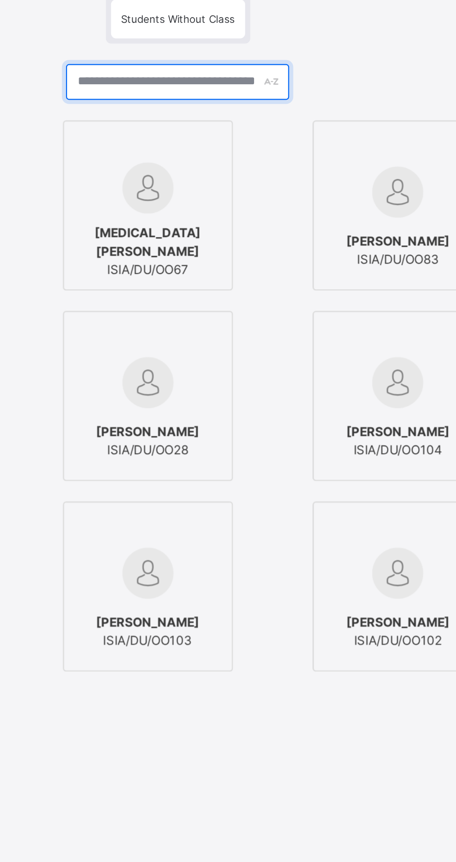
click at [269, 255] on input "text" at bounding box center [227, 246] width 101 height 16
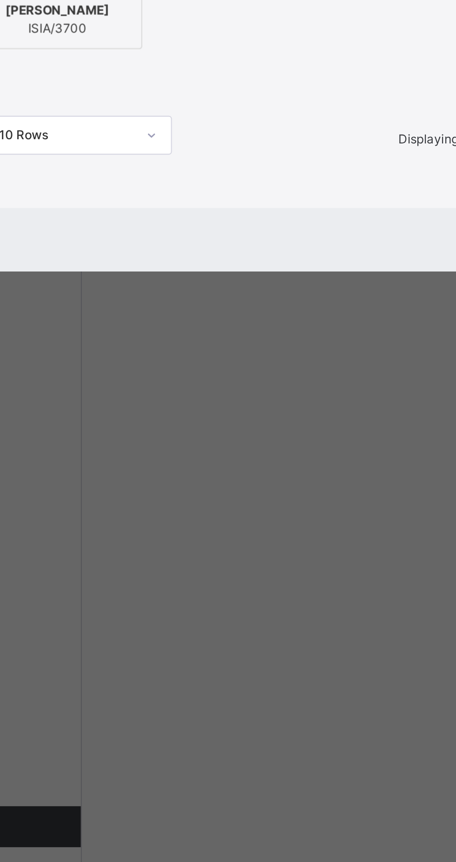
type input "****"
click at [134, 471] on div "[PERSON_NAME] [PERSON_NAME]/3700" at bounding box center [100, 453] width 67 height 34
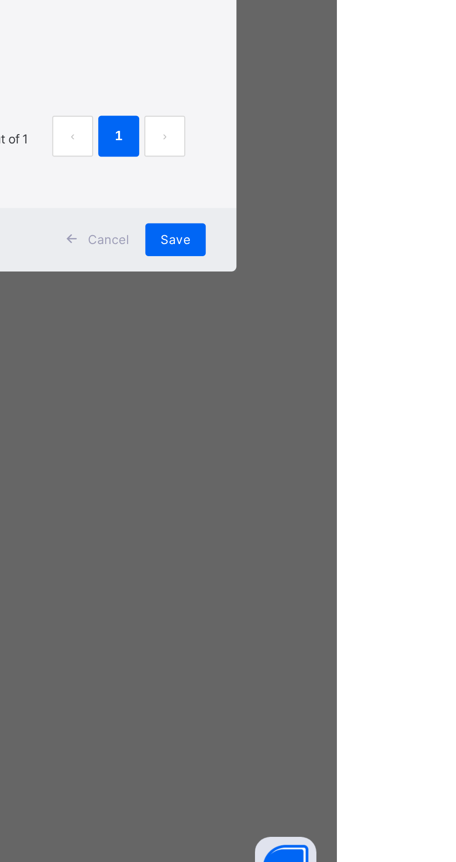
click at [397, 565] on div "Save" at bounding box center [382, 557] width 27 height 15
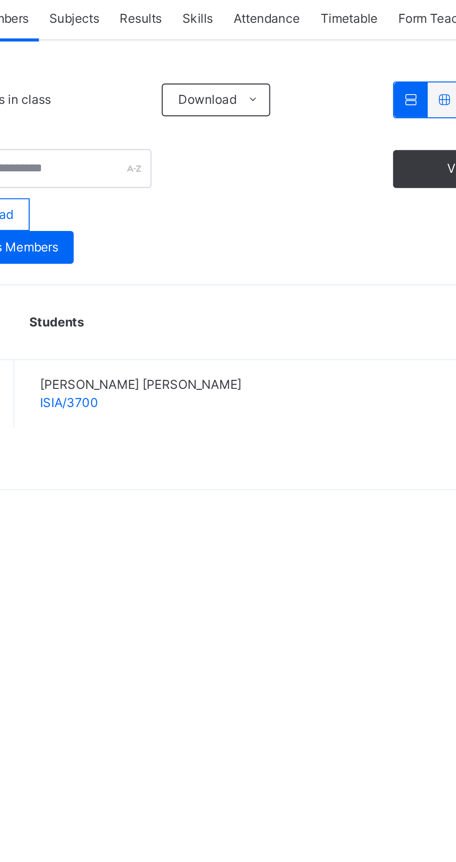
click at [151, 316] on span "Add Class Members" at bounding box center [161, 315] width 52 height 8
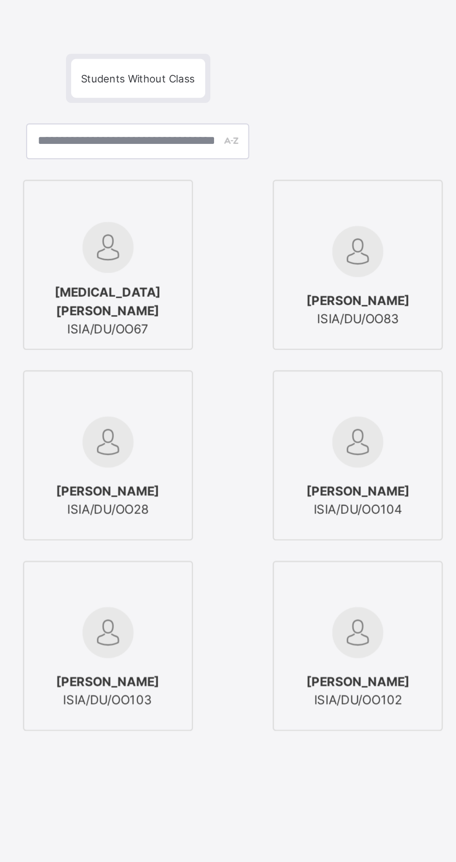
click at [248, 306] on div at bounding box center [214, 294] width 67 height 23
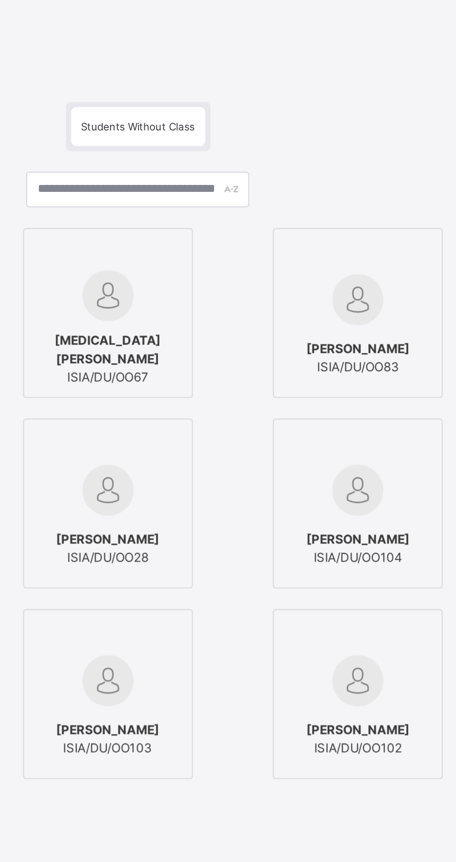
click at [243, 275] on icon at bounding box center [243, 275] width 0 height 0
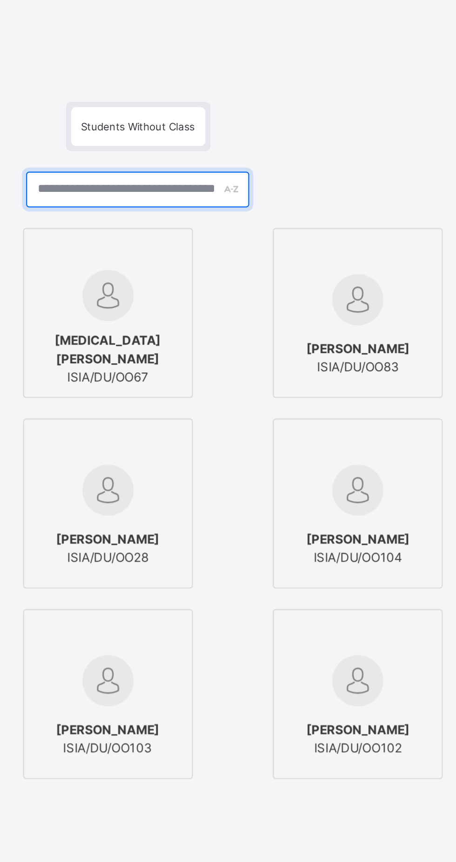
click at [271, 255] on input "text" at bounding box center [227, 246] width 101 height 16
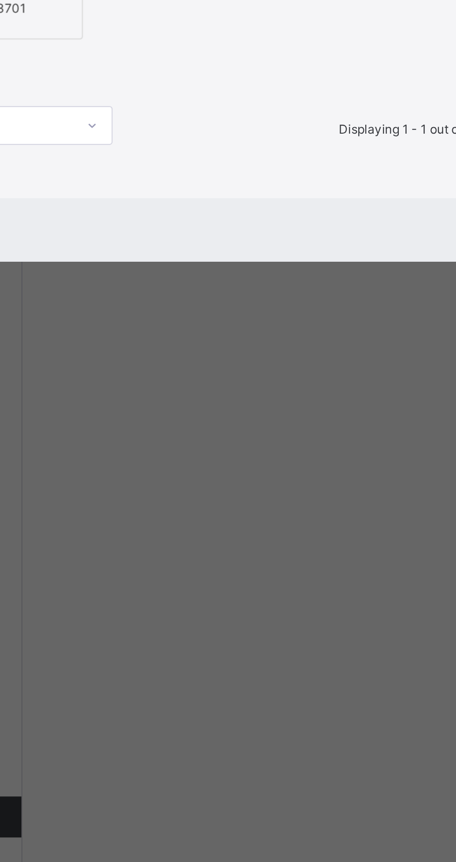
type input "****"
click at [134, 466] on div "[PERSON_NAME] ISIA/3701" at bounding box center [100, 453] width 67 height 26
click at [390, 562] on span "Save" at bounding box center [383, 558] width 14 height 8
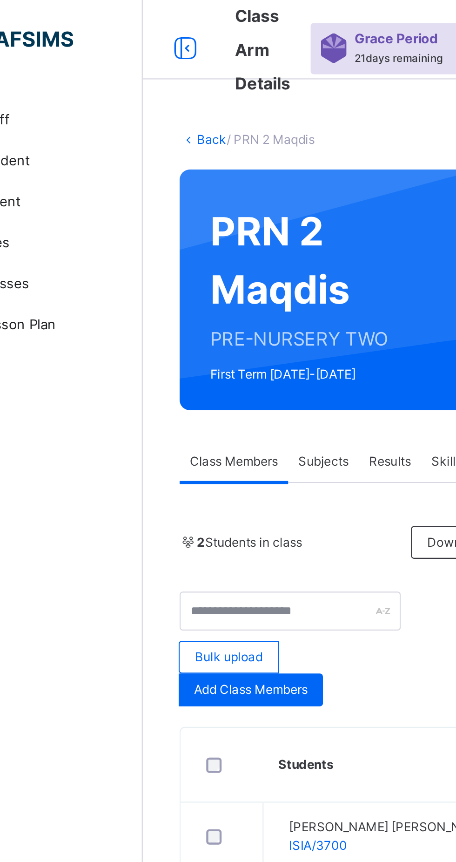
click at [138, 66] on link "Back" at bounding box center [143, 64] width 14 height 7
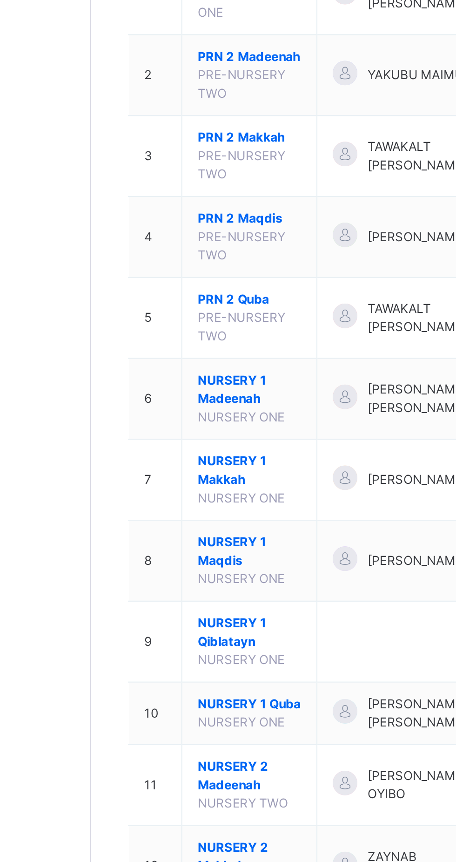
click at [177, 348] on span "NURSERY 1 Madeenah" at bounding box center [183, 339] width 47 height 17
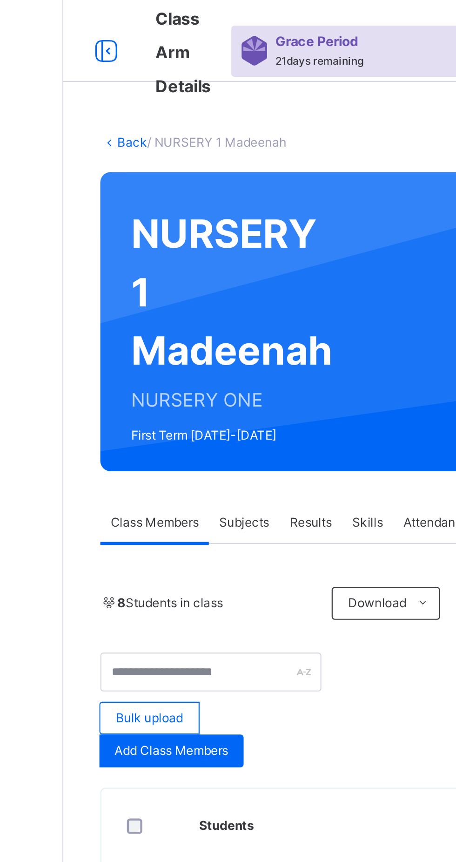
click at [141, 63] on link "Back" at bounding box center [143, 64] width 14 height 7
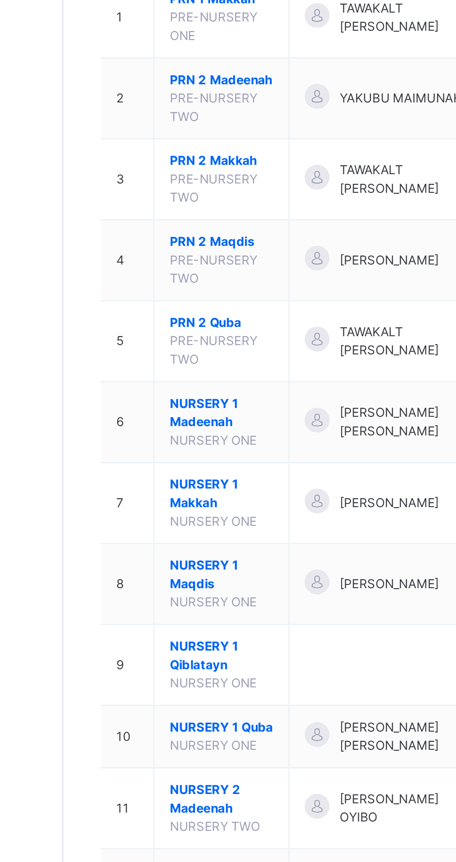
click at [182, 421] on span "NURSERY 1 Maqdis" at bounding box center [183, 413] width 47 height 17
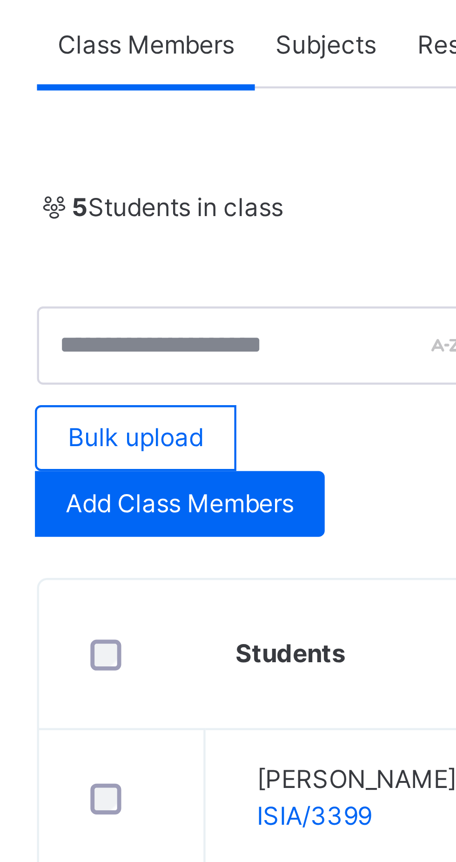
click at [145, 311] on span "Add Class Members" at bounding box center [161, 315] width 52 height 8
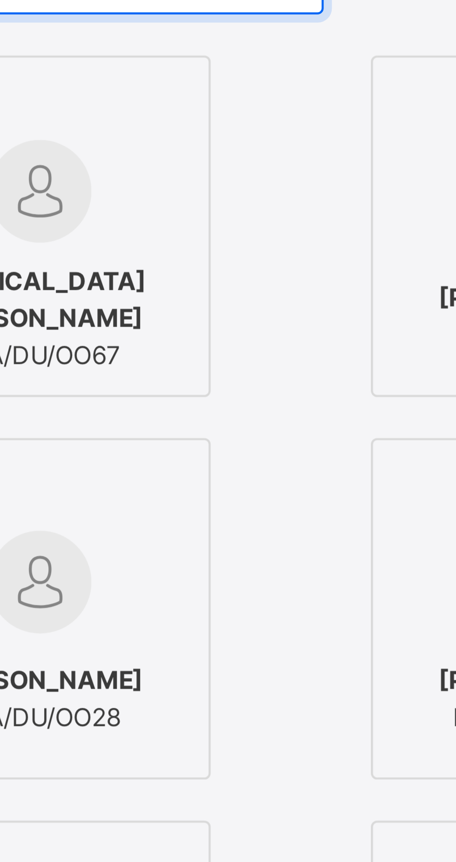
click at [263, 255] on input "text" at bounding box center [227, 246] width 101 height 16
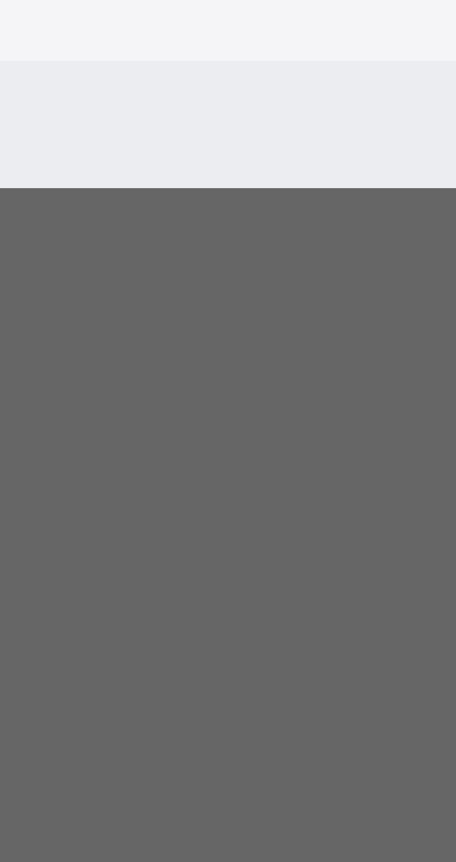
type input "****"
click at [134, 440] on div at bounding box center [100, 426] width 67 height 27
click at [390, 562] on span "Save" at bounding box center [383, 558] width 14 height 8
click at [397, 565] on div "Save" at bounding box center [382, 557] width 27 height 15
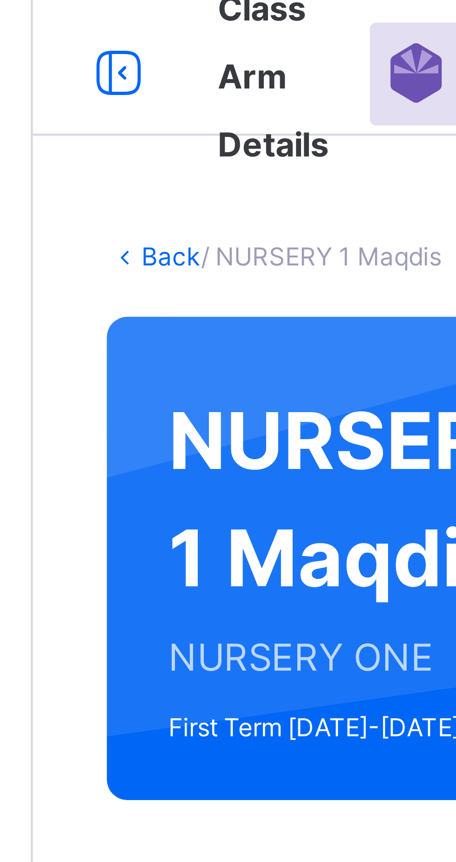
click at [140, 65] on link "Back" at bounding box center [143, 64] width 14 height 7
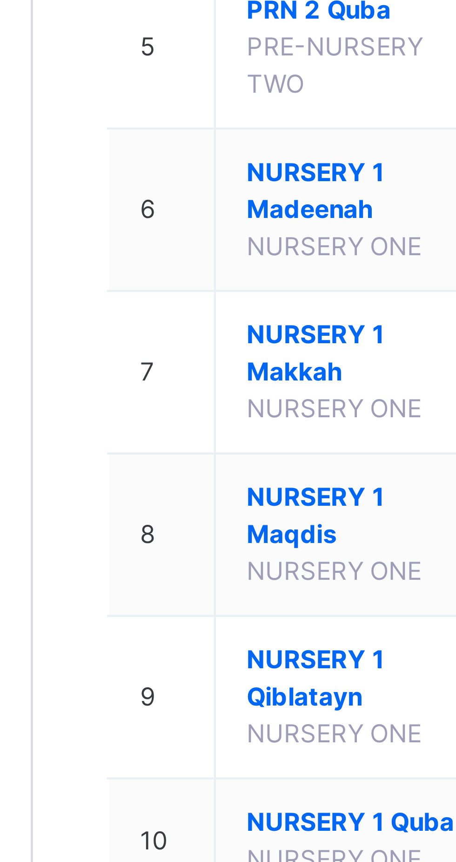
click at [170, 385] on span "NURSERY 1 Makkah" at bounding box center [183, 376] width 47 height 17
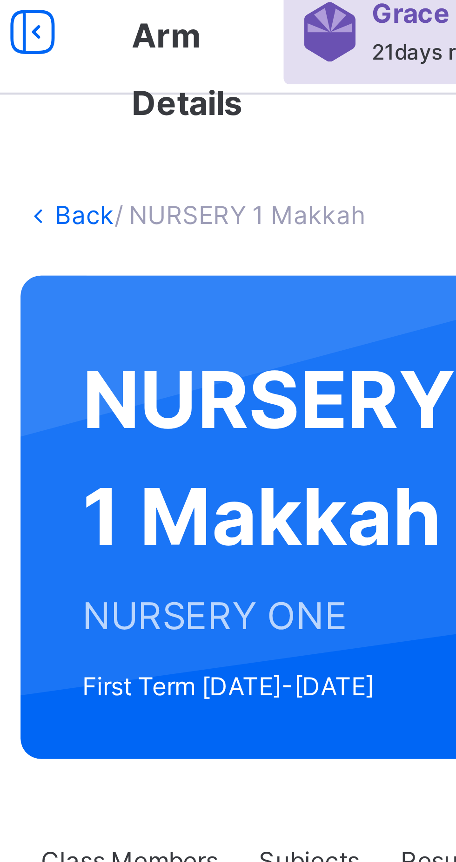
click at [141, 65] on link "Back" at bounding box center [143, 64] width 14 height 7
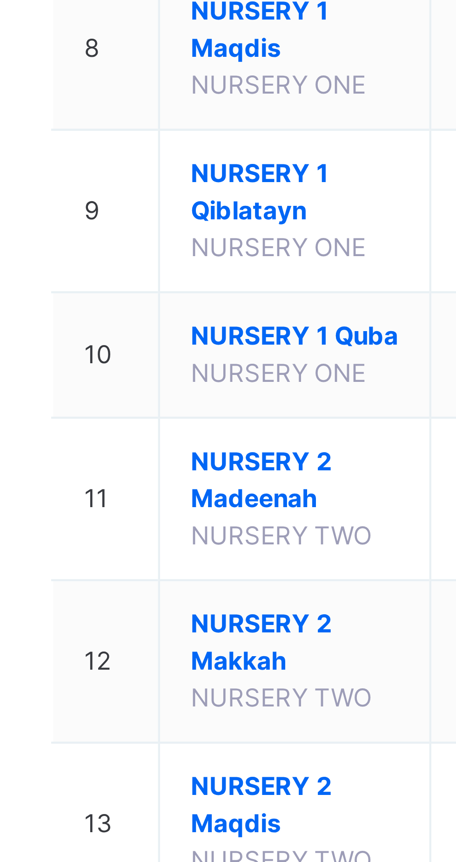
click at [171, 487] on span "NURSERY 1 Quba" at bounding box center [183, 482] width 47 height 8
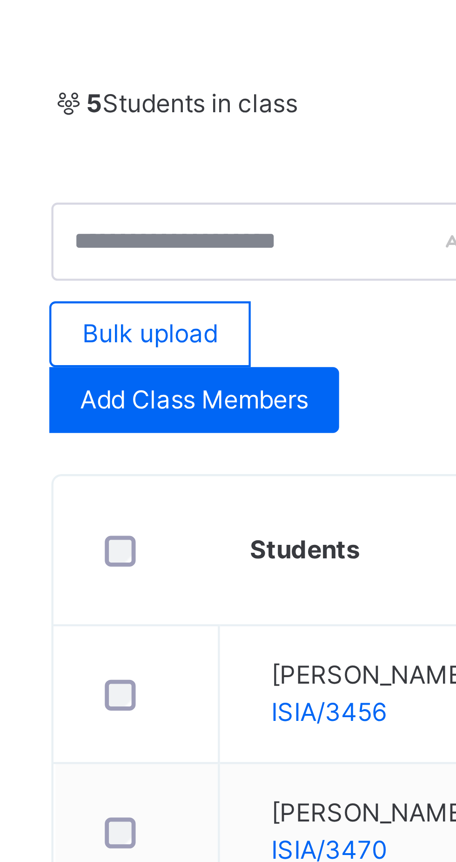
click at [143, 316] on span "Add Class Members" at bounding box center [161, 315] width 52 height 8
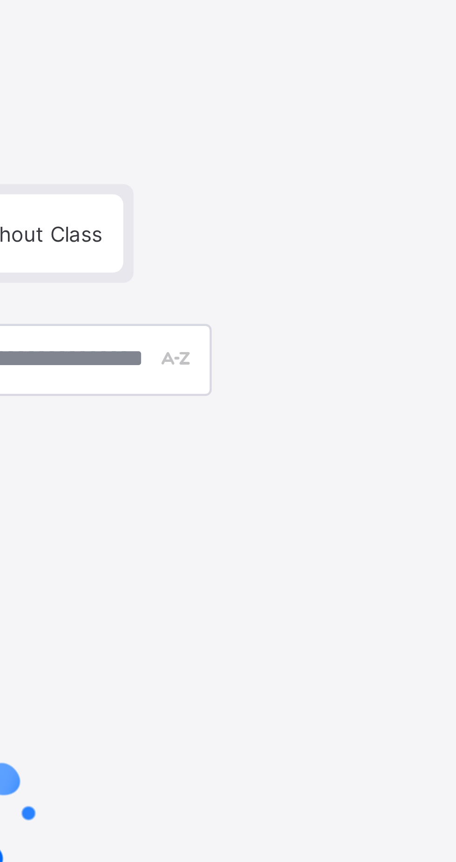
click at [273, 312] on div "Add Student" at bounding box center [228, 292] width 365 height 42
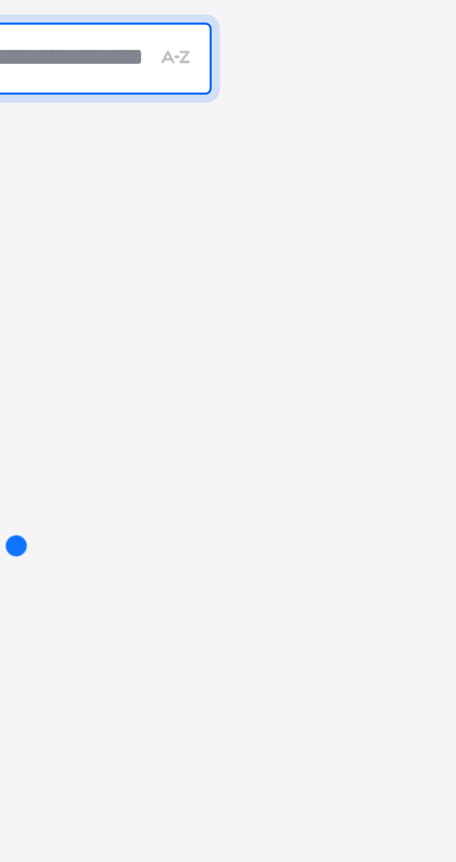
click at [265, 365] on input "text" at bounding box center [227, 357] width 101 height 16
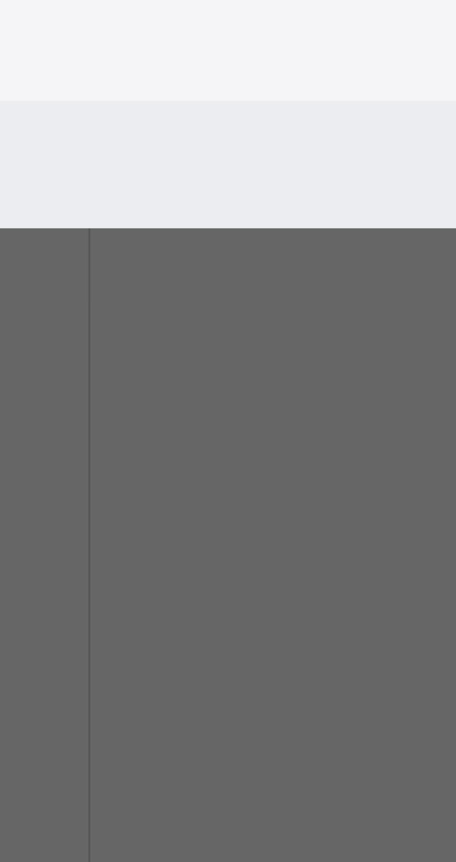
type input "****"
click at [112, 436] on img at bounding box center [100, 424] width 23 height 23
click at [390, 562] on span "Save" at bounding box center [383, 558] width 14 height 8
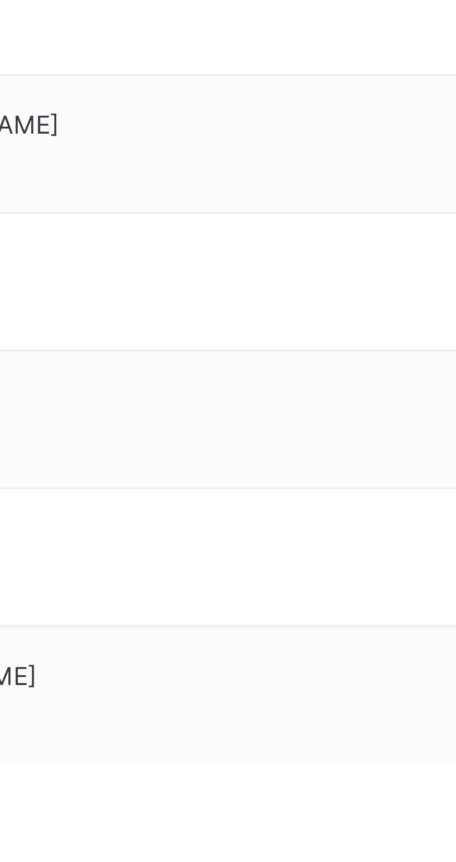
click at [143, 314] on span "Add Class Members" at bounding box center [161, 315] width 52 height 8
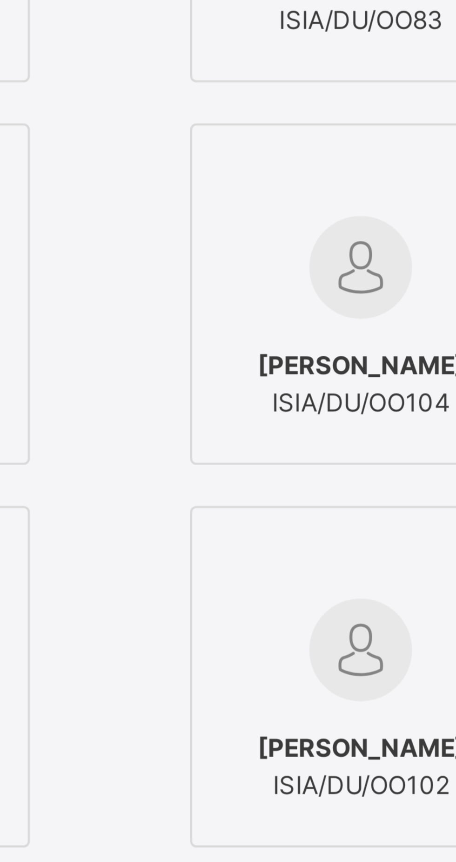
click at [248, 306] on div at bounding box center [214, 294] width 67 height 23
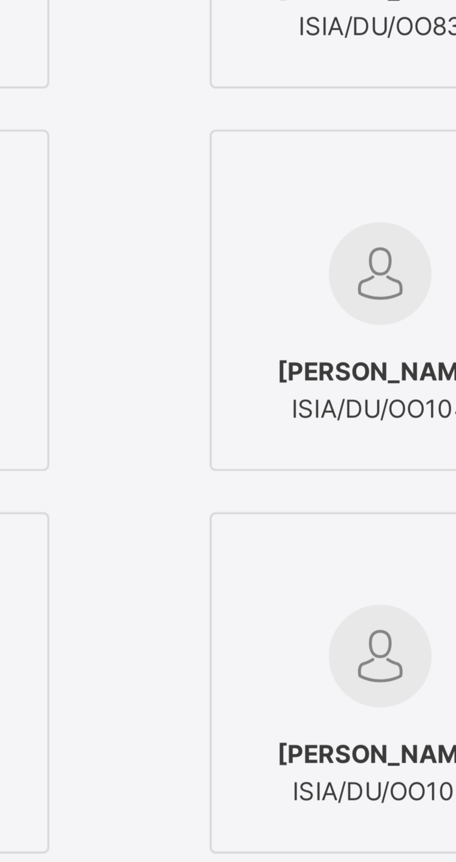
click at [272, 255] on input "text" at bounding box center [227, 246] width 101 height 16
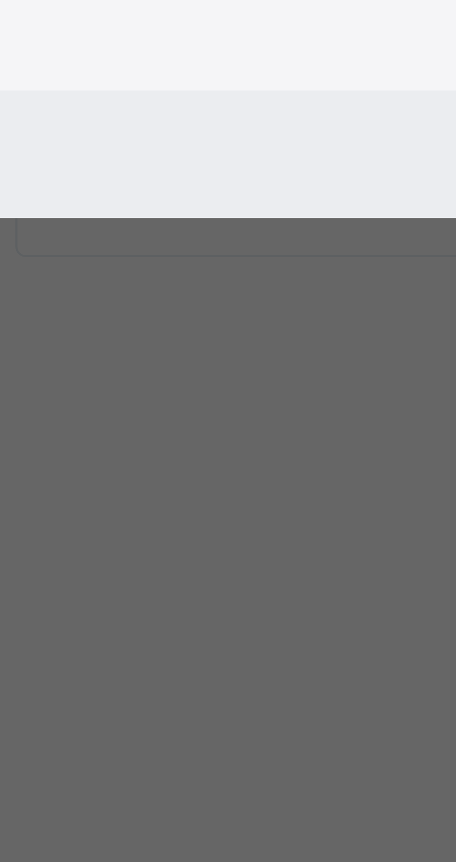
type input "****"
click at [134, 458] on span "KHADIJAT [PERSON_NAME]" at bounding box center [100, 449] width 67 height 17
click at [390, 562] on span "Save" at bounding box center [383, 558] width 14 height 8
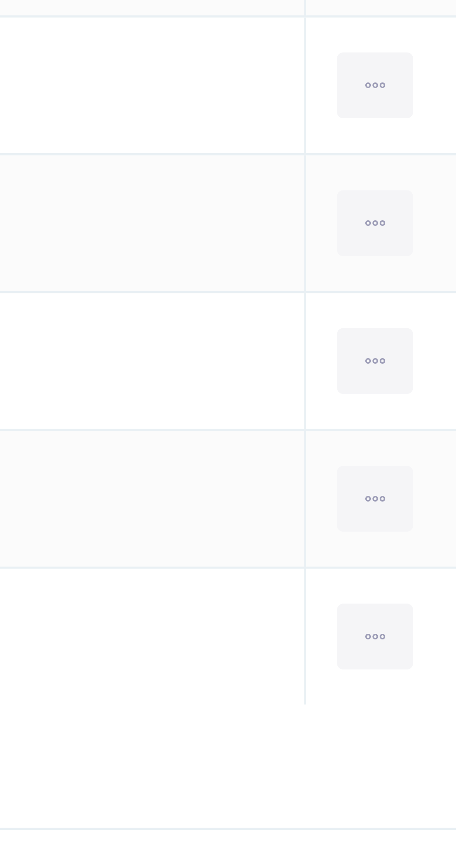
click at [394, 633] on icon at bounding box center [398, 631] width 8 height 8
click at [0, 0] on div "Remove from Class" at bounding box center [0, 0] width 0 height 0
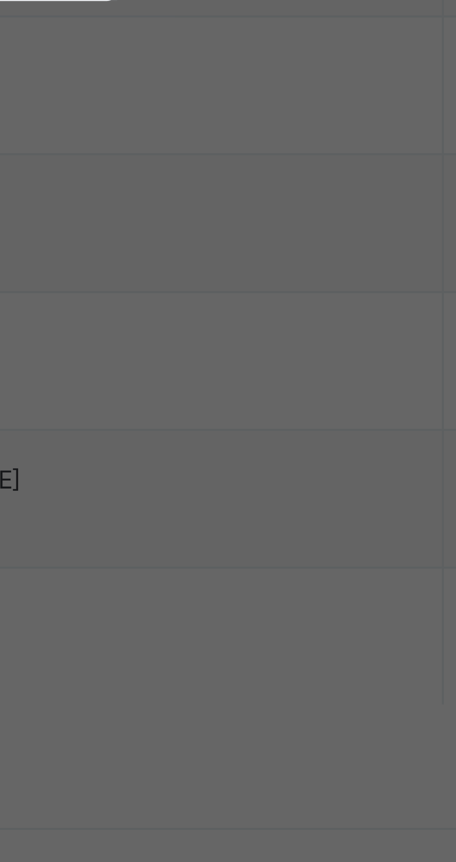
click at [292, 475] on span "Yes, Remove Student" at bounding box center [264, 470] width 55 height 8
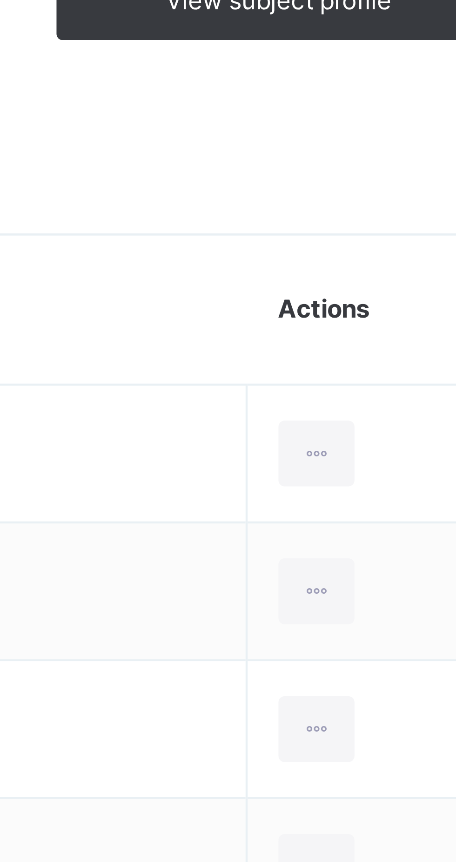
click at [394, 442] on icon at bounding box center [398, 444] width 8 height 8
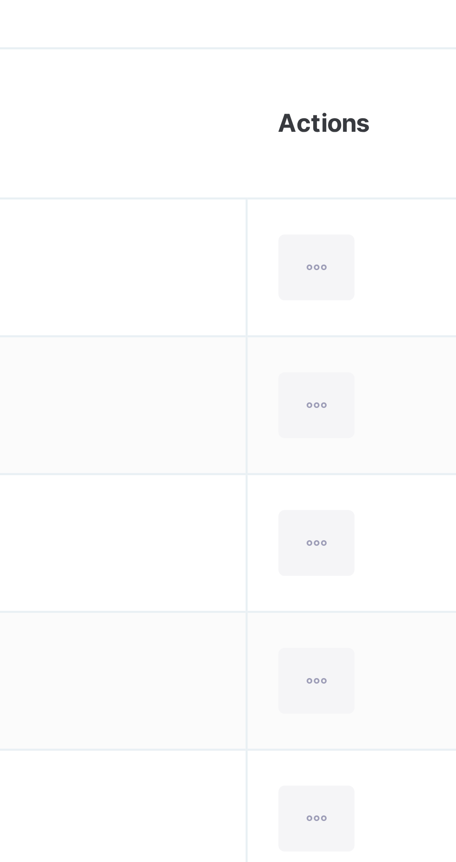
click at [0, 0] on div "Remove from Class" at bounding box center [0, 0] width 0 height 0
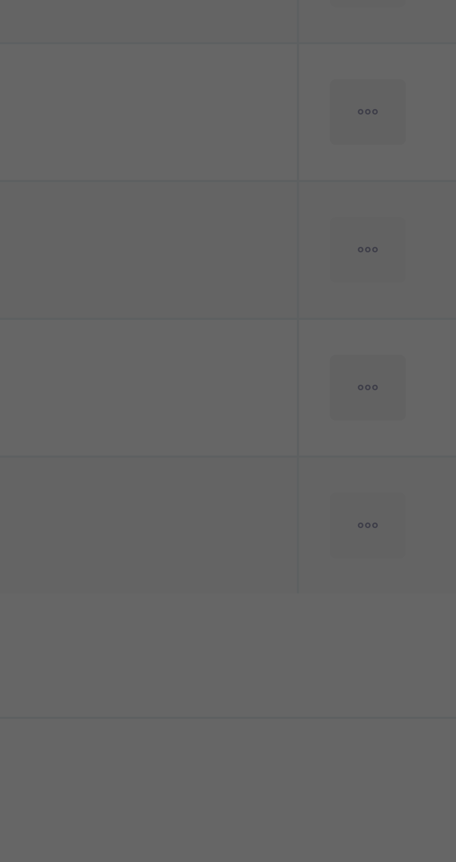
click at [292, 470] on span "Yes, Remove Student" at bounding box center [264, 466] width 55 height 8
